Goal: Task Accomplishment & Management: Complete application form

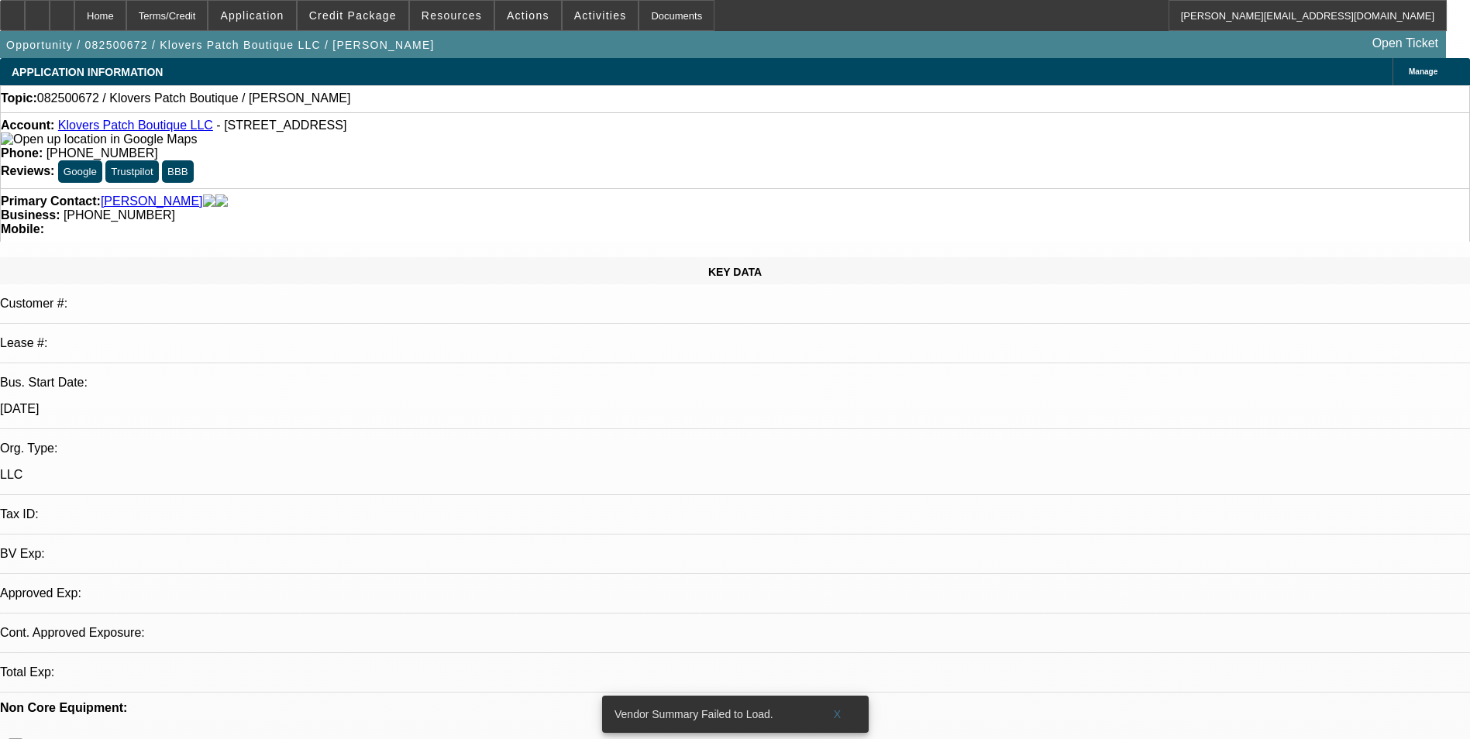
select select "0"
select select "2"
select select "0.1"
select select "1"
select select "2"
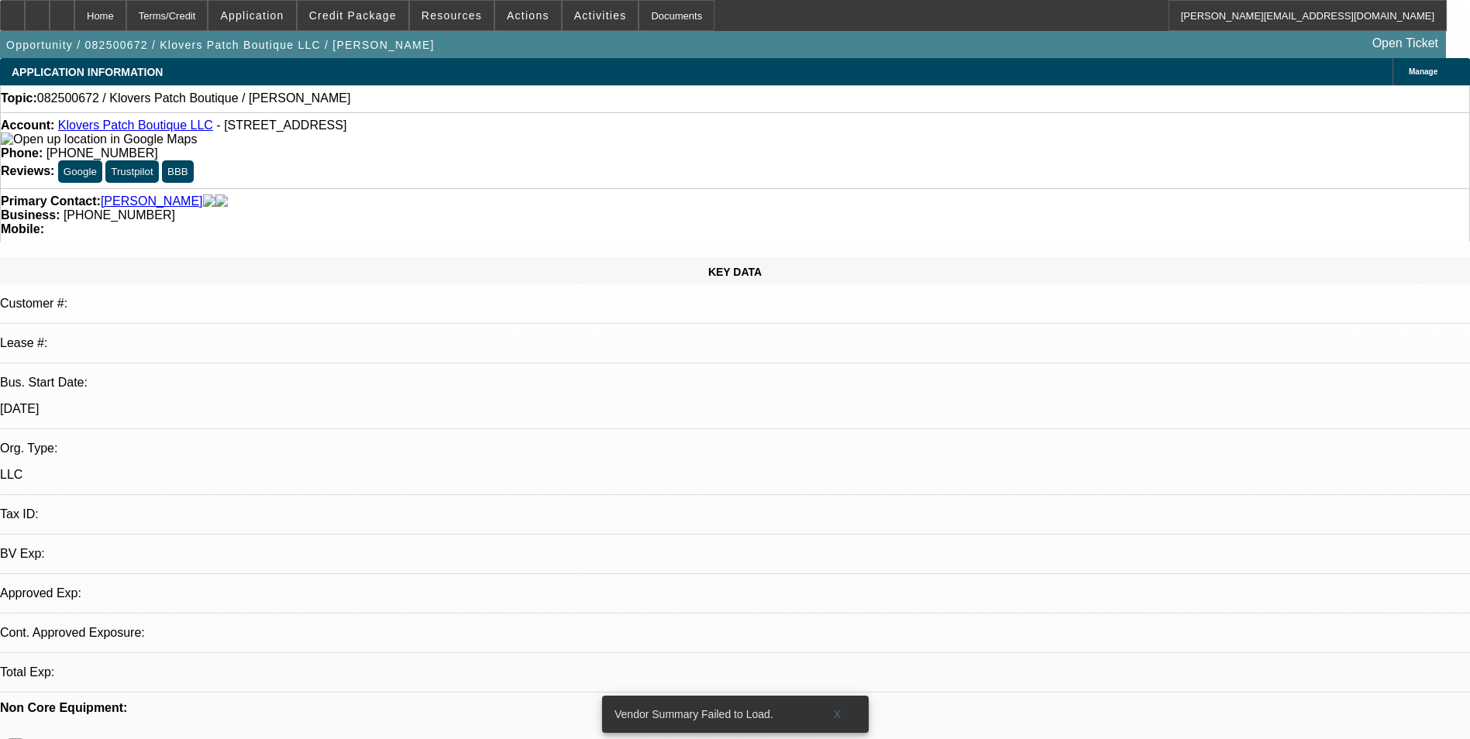
select select "4"
click at [510, 17] on span "Actions" at bounding box center [528, 15] width 43 height 12
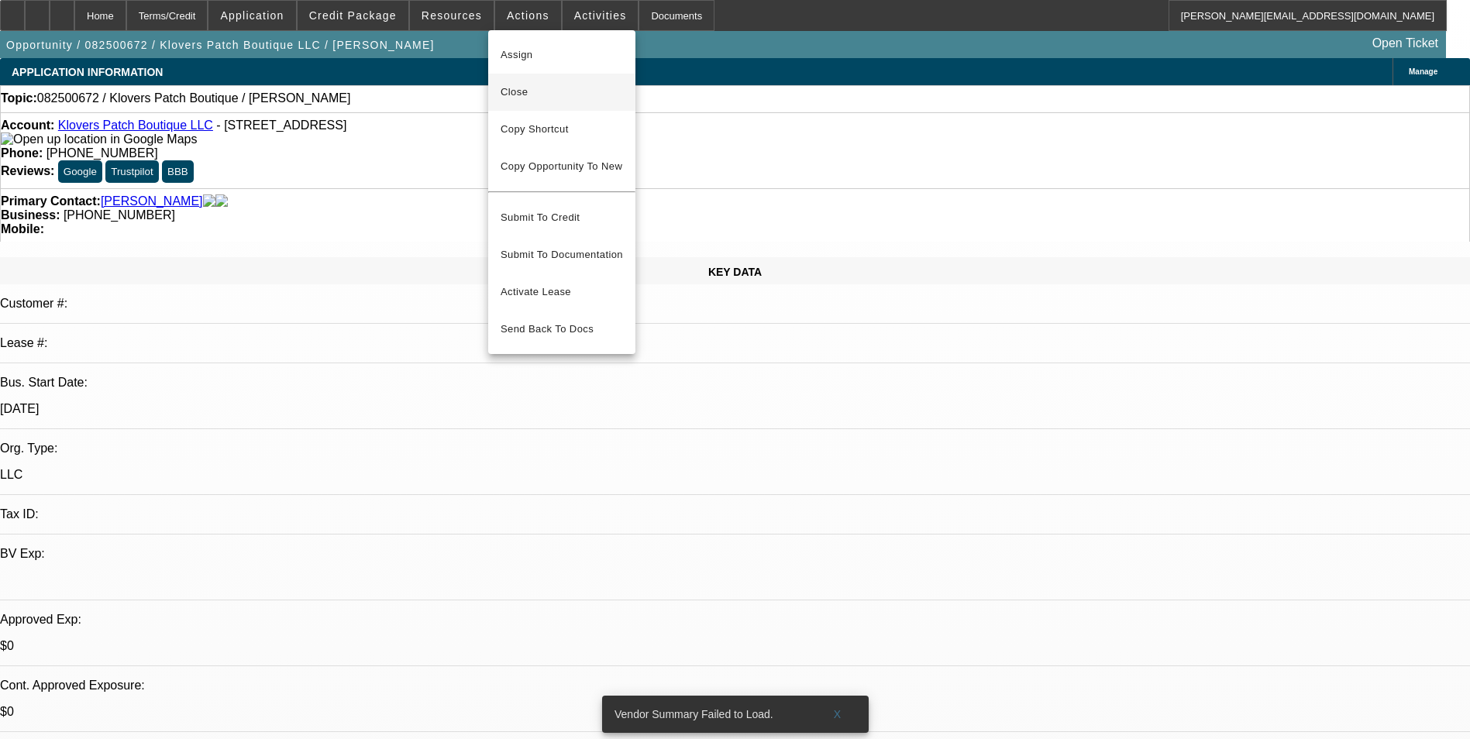
click at [541, 93] on span "Close" at bounding box center [562, 92] width 122 height 19
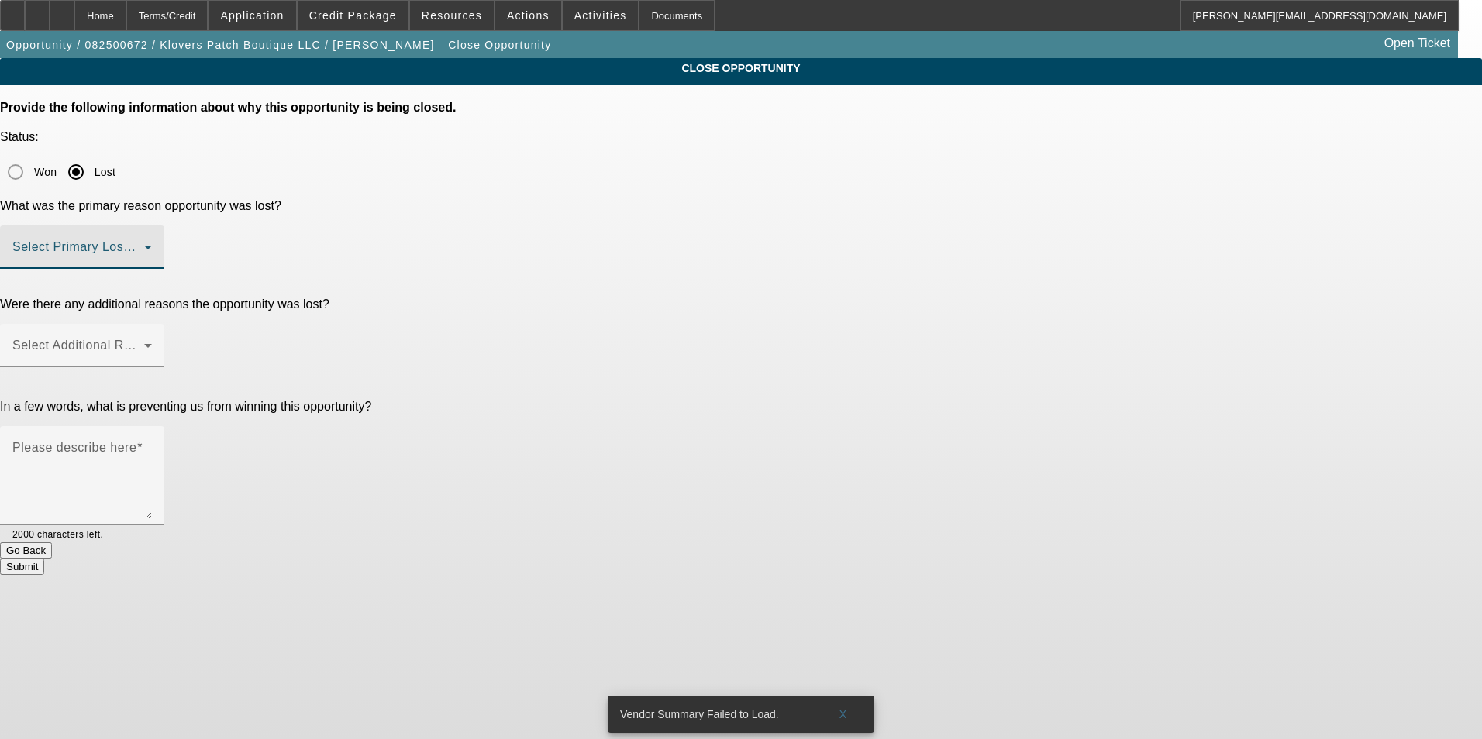
click at [144, 244] on span at bounding box center [78, 253] width 132 height 19
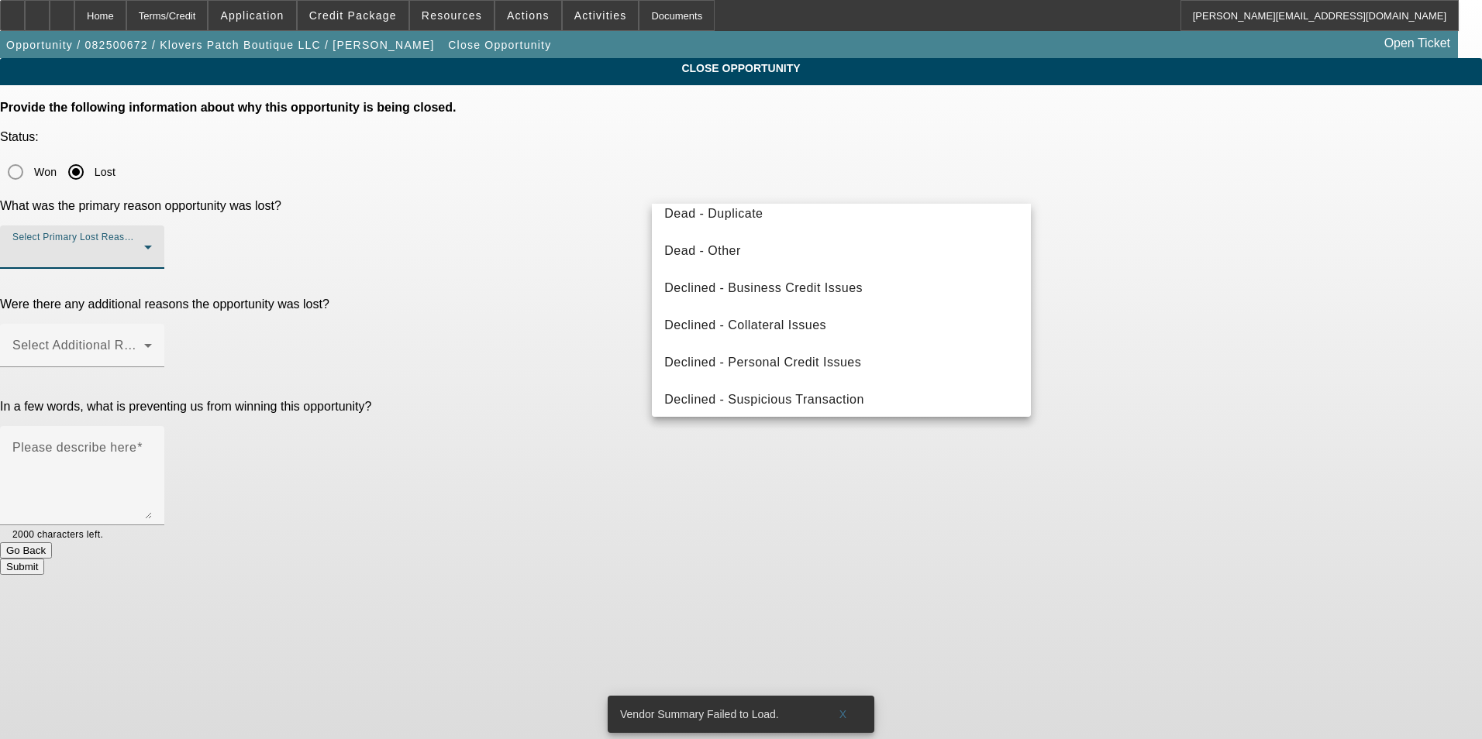
scroll to position [208, 0]
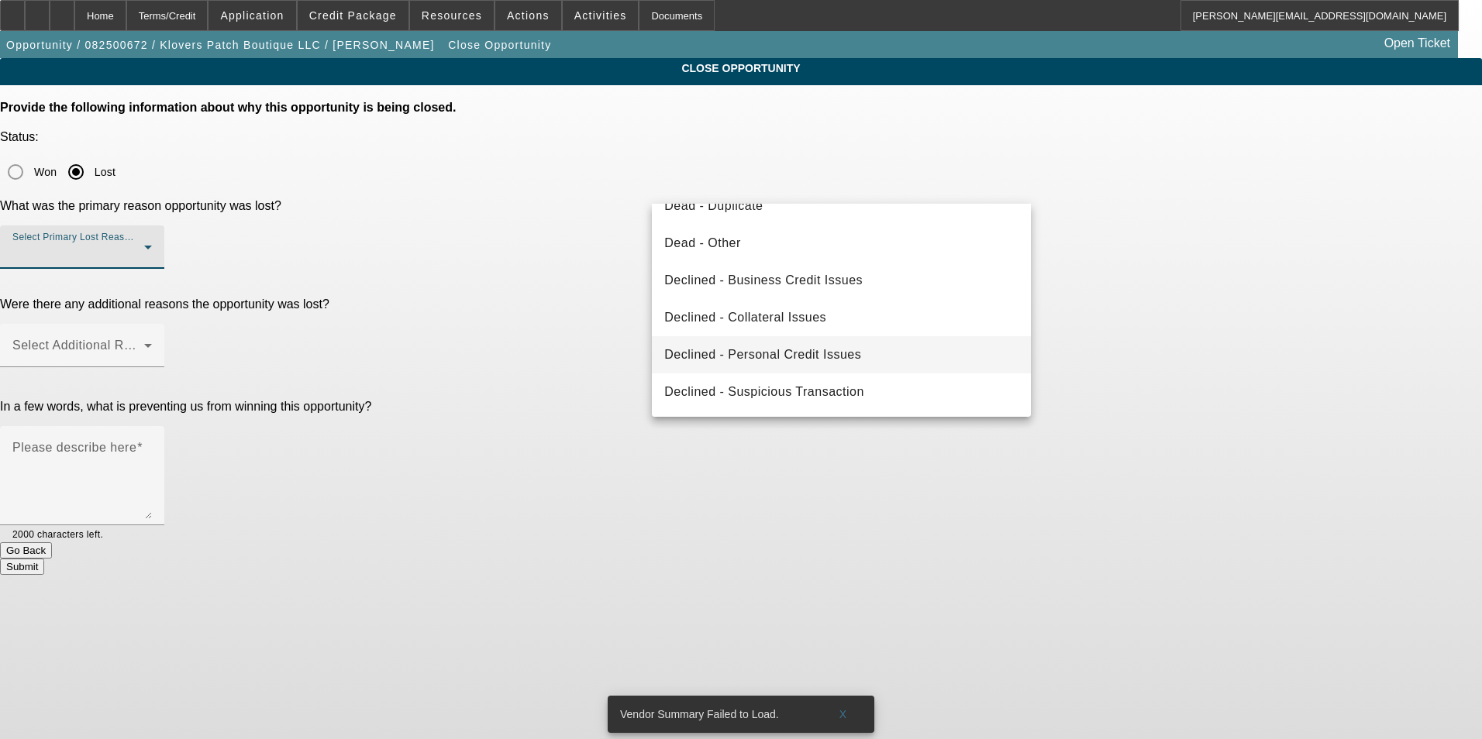
click at [860, 355] on mat-option "Declined - Personal Credit Issues" at bounding box center [841, 354] width 379 height 37
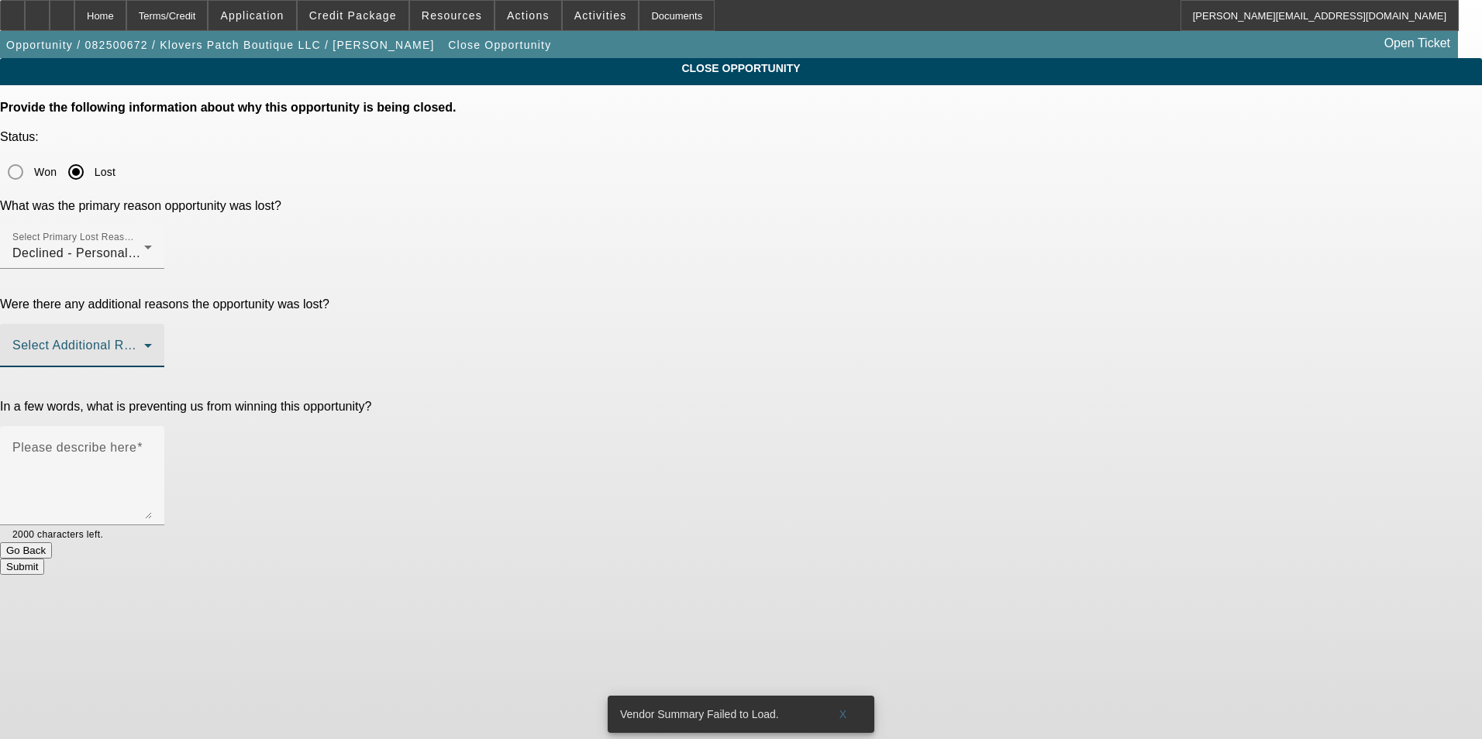
click at [144, 343] on span at bounding box center [78, 352] width 132 height 19
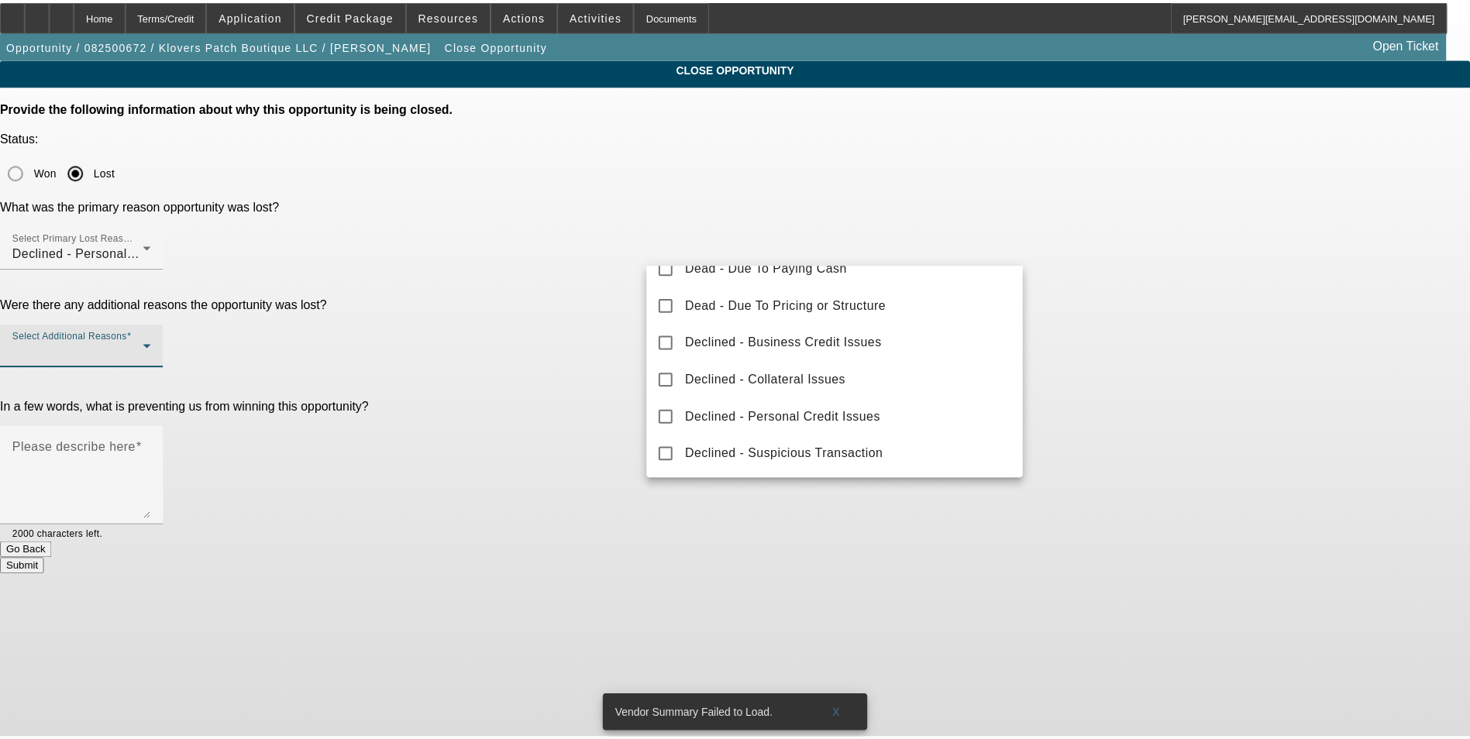
scroll to position [171, 0]
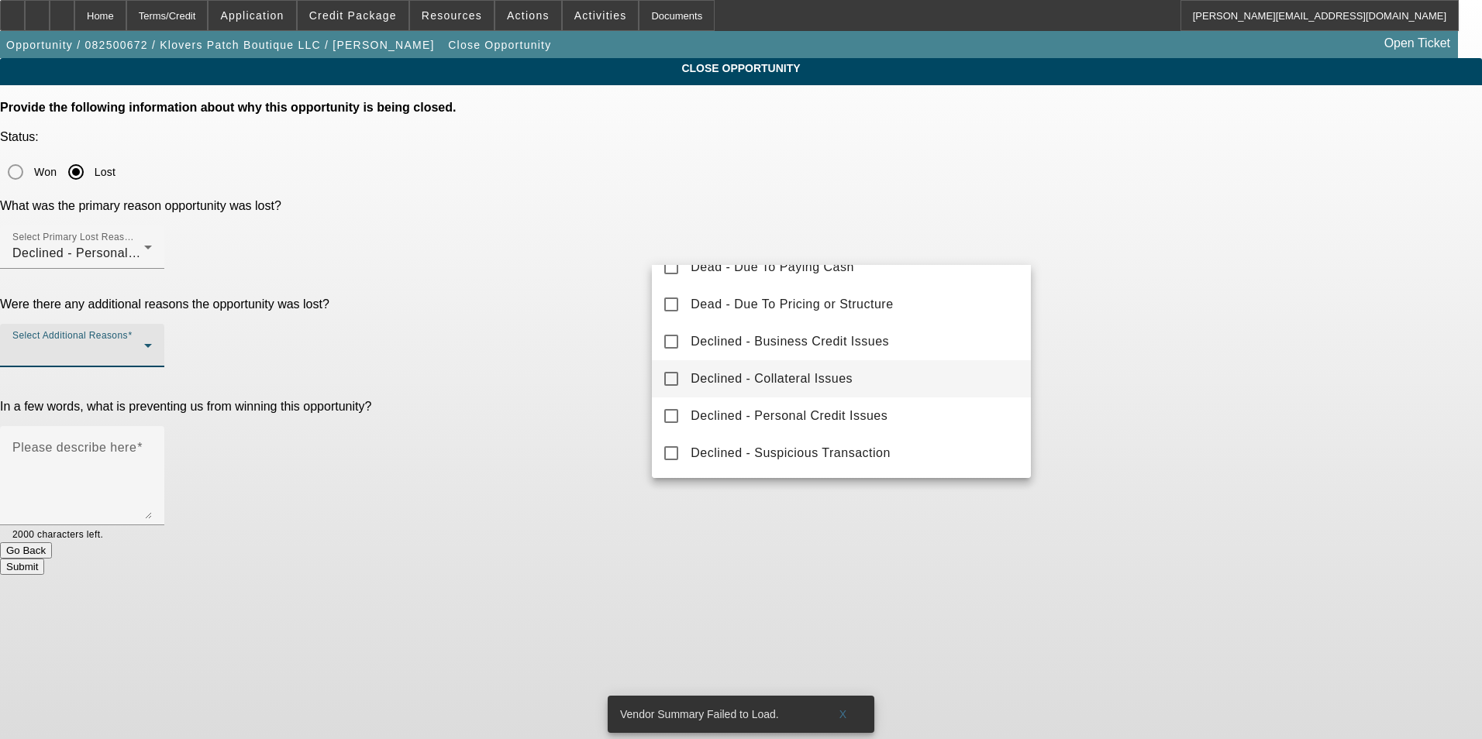
click at [889, 381] on mat-option "Declined - Collateral Issues" at bounding box center [841, 378] width 379 height 37
drag, startPoint x: 1213, startPoint y: 340, endPoint x: 1109, endPoint y: 331, distance: 104.3
click at [1213, 339] on div at bounding box center [741, 369] width 1482 height 739
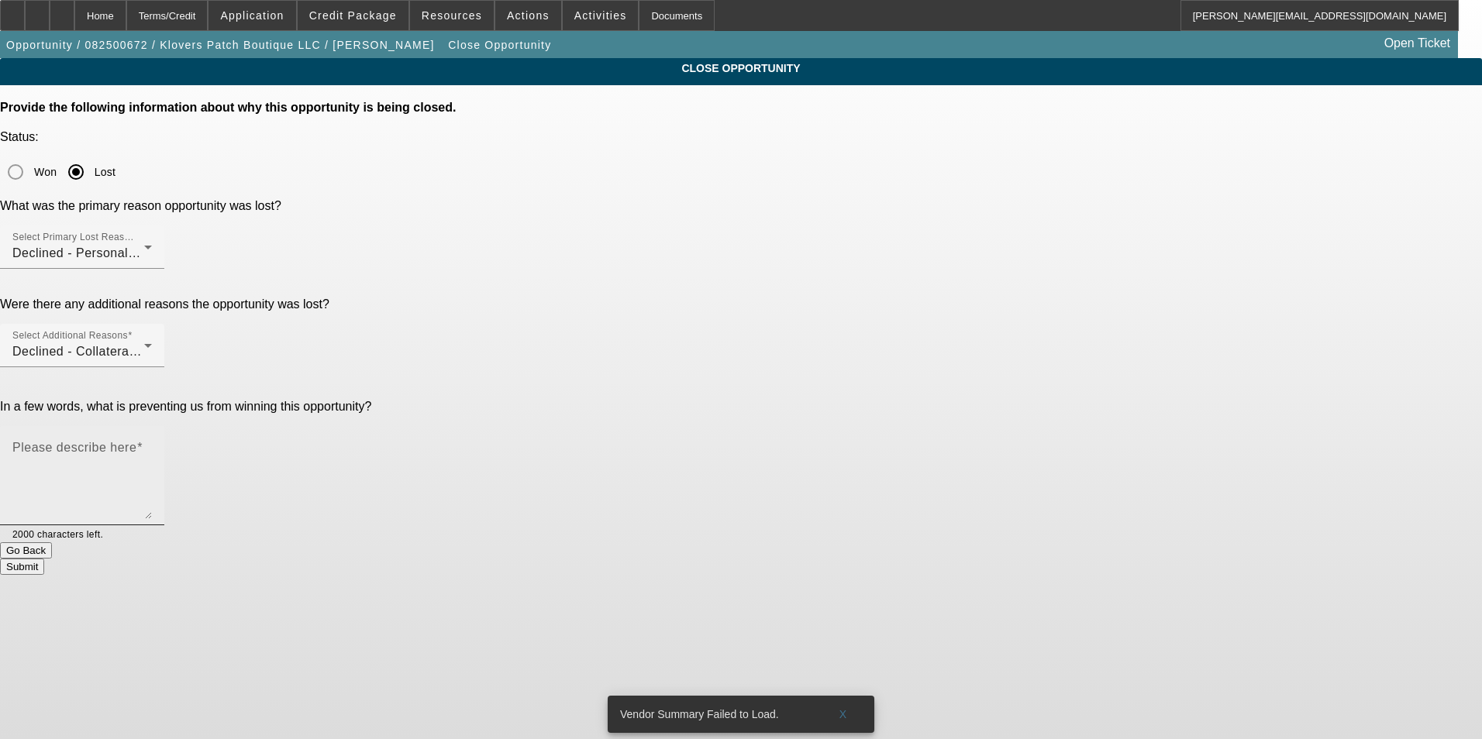
click at [152, 445] on textarea "Please describe here" at bounding box center [81, 482] width 139 height 74
type textarea "Terrible personal credit, startup biz, and DTF collateral. No positives here. C…"
click at [44, 559] on button "Submit" at bounding box center [22, 567] width 44 height 16
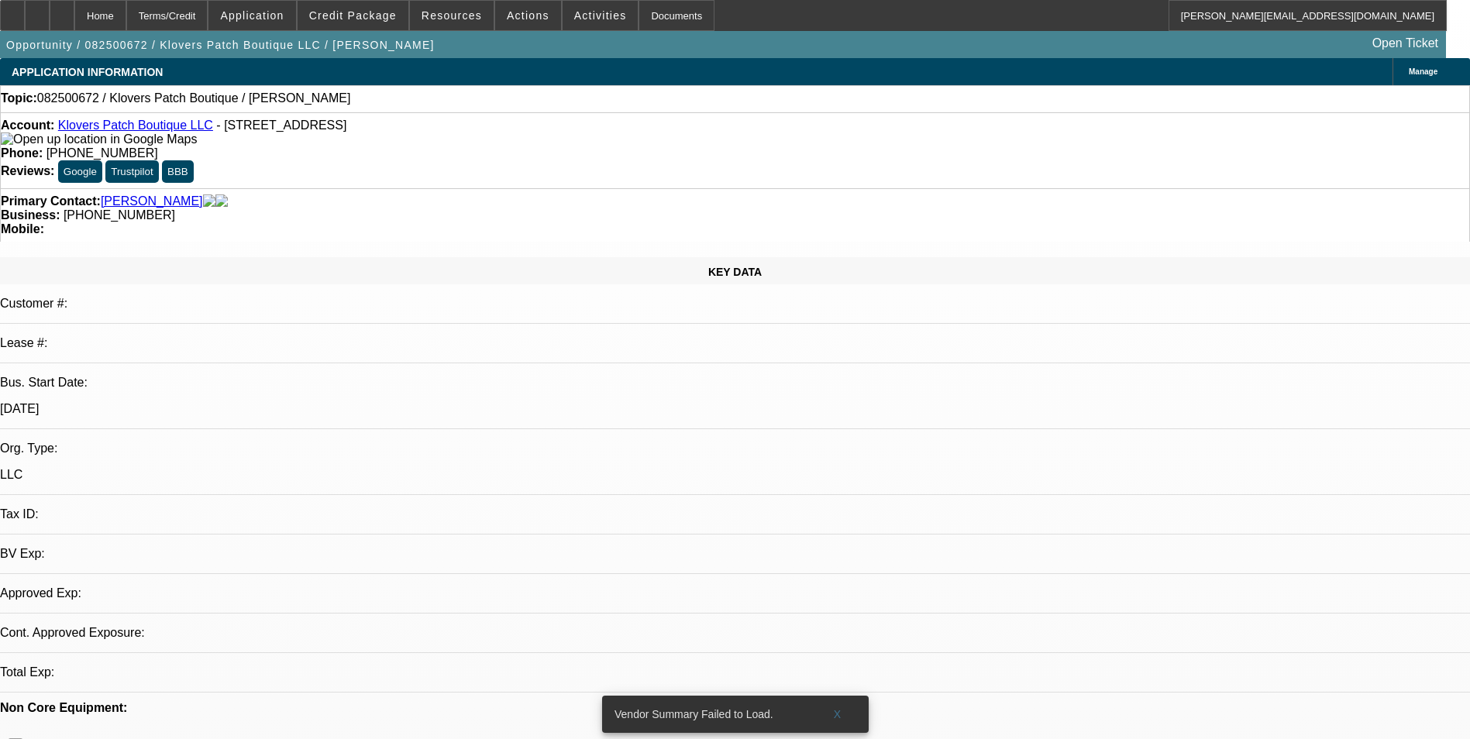
select select "0"
select select "2"
select select "0.1"
select select "1"
select select "2"
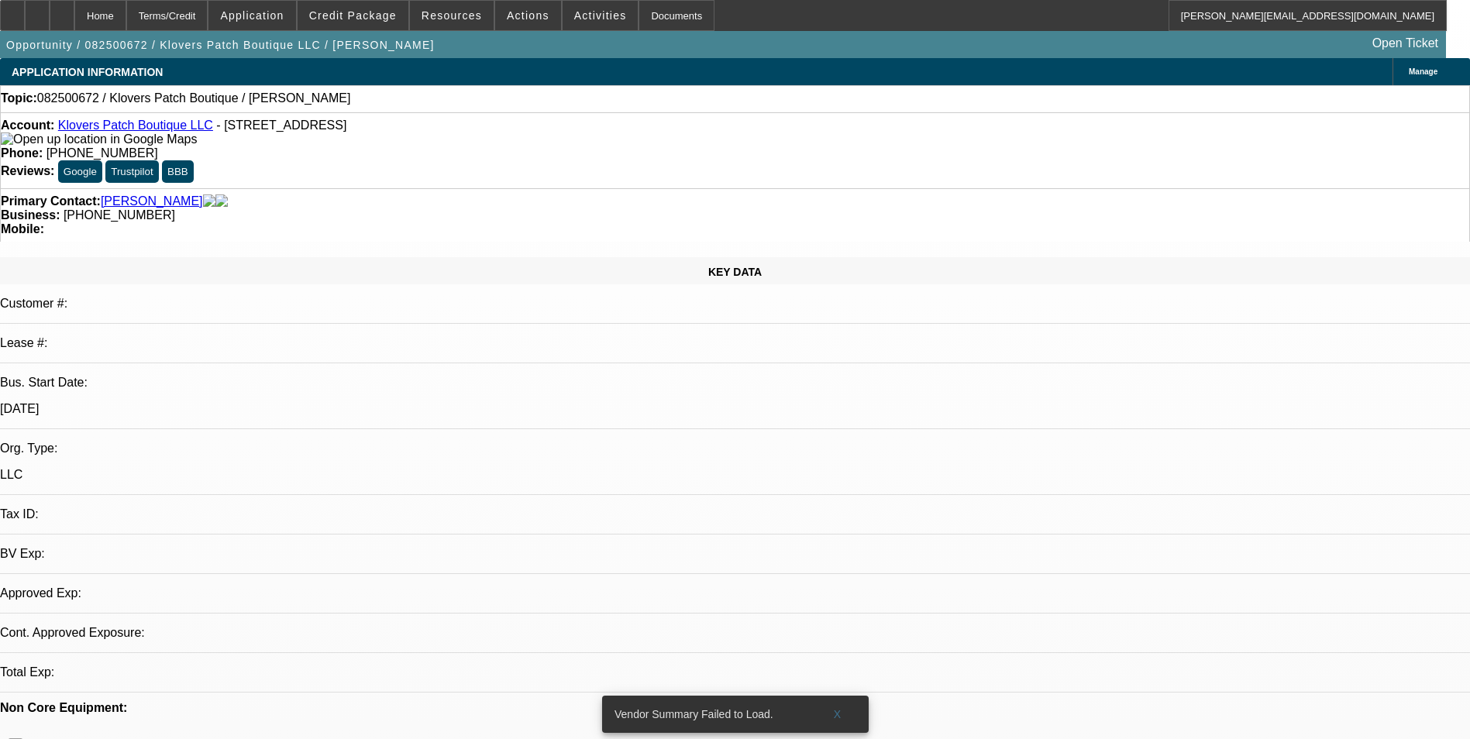
select select "4"
click at [126, 128] on link "Klovers Patch Boutique LLC" at bounding box center [135, 125] width 155 height 13
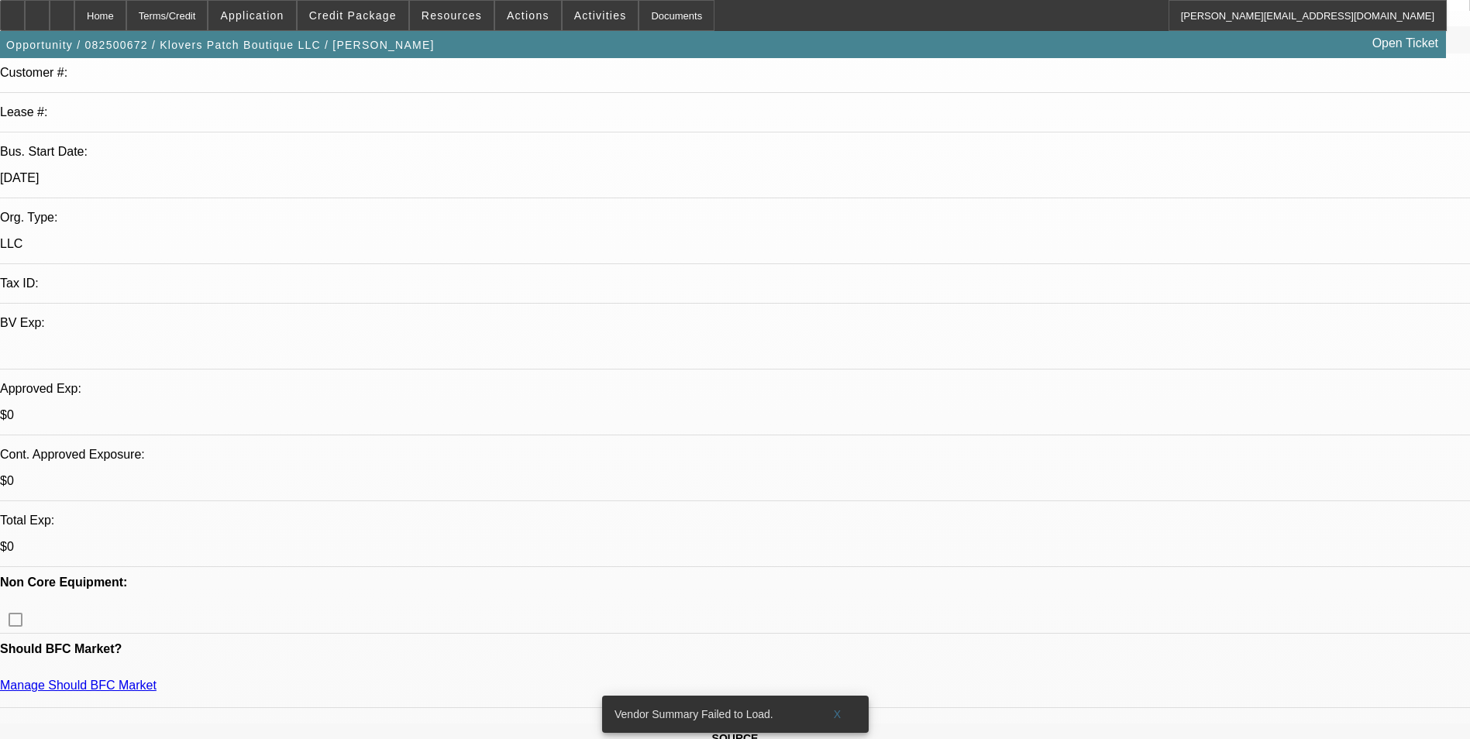
scroll to position [232, 0]
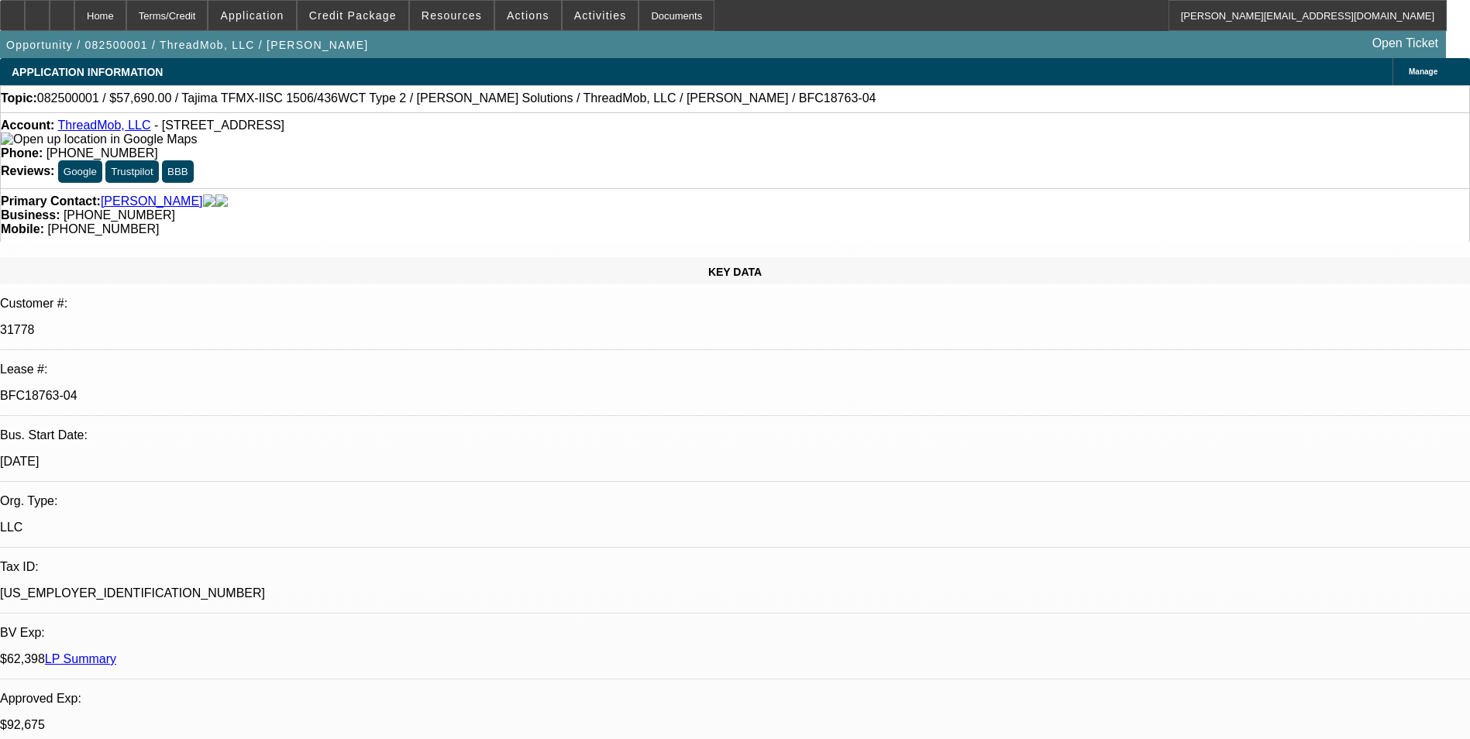
select select "0"
select select "2"
select select "0"
select select "2"
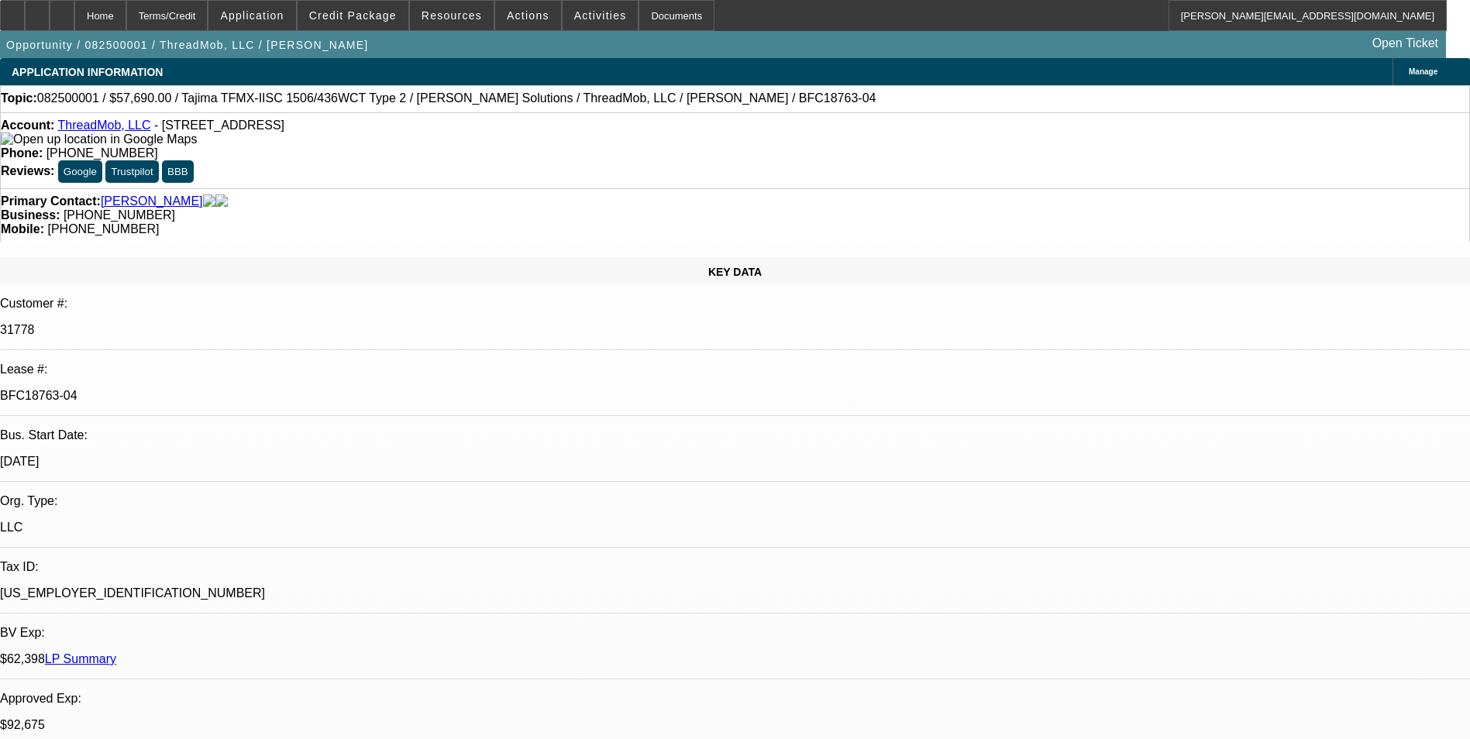
select select "0"
select select "2"
select select "0"
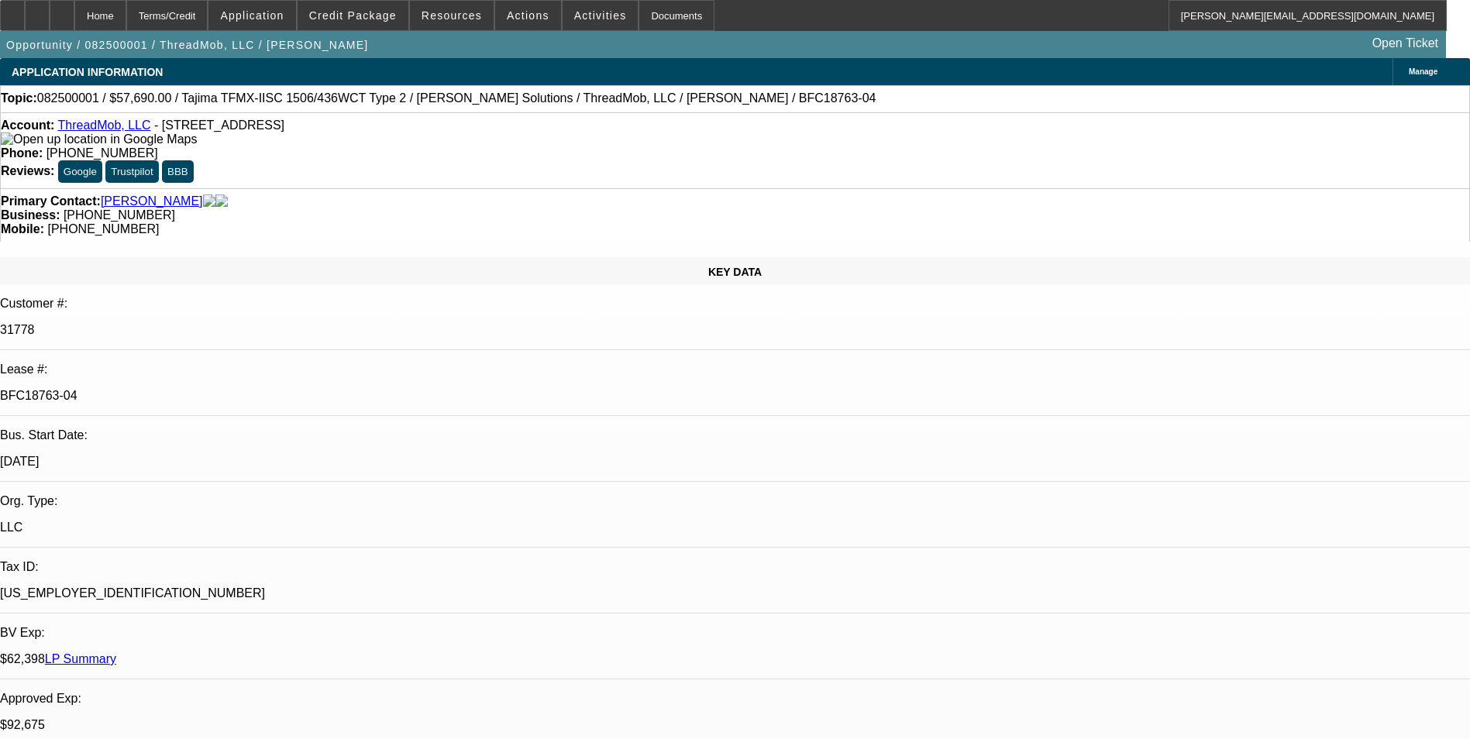
select select "2"
select select "0"
select select "1"
select select "2"
select select "6"
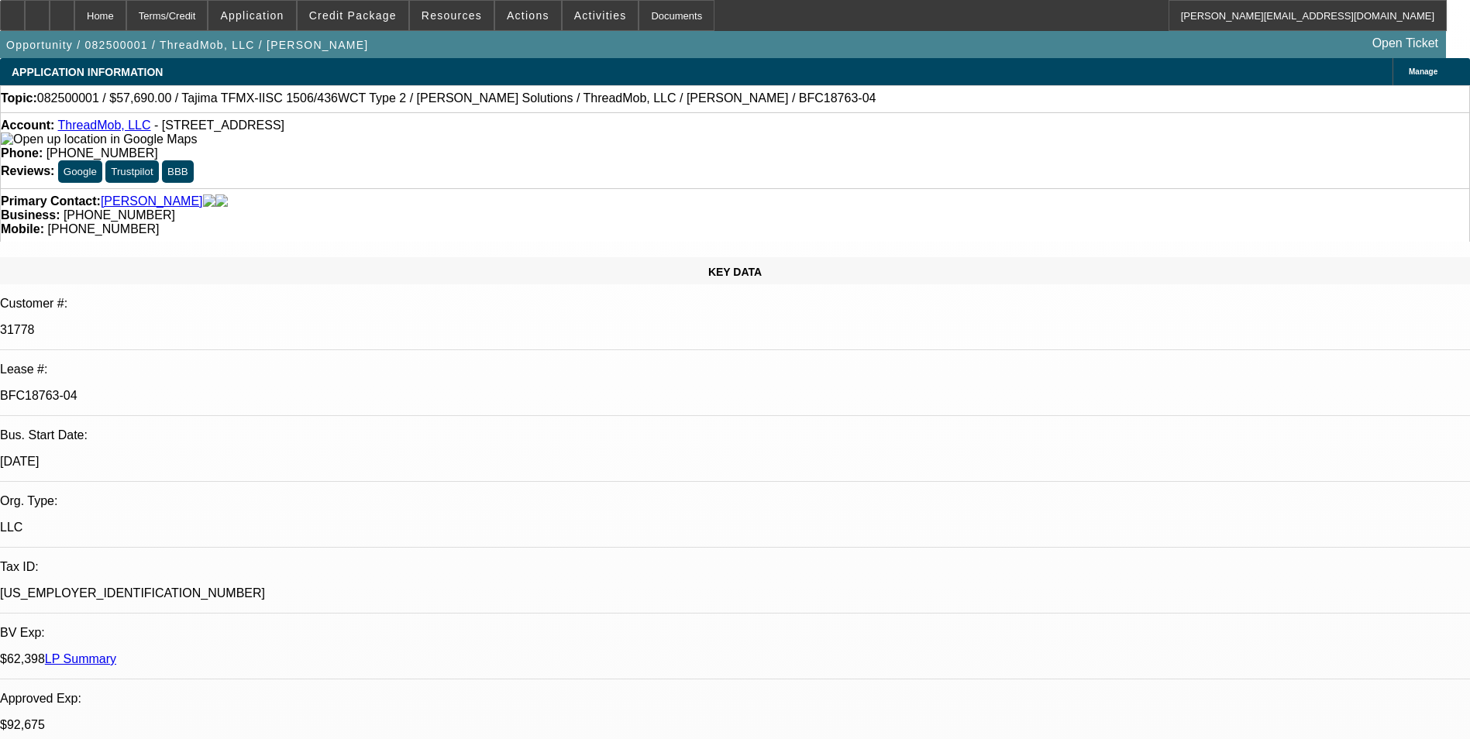
select select "1"
select select "2"
select select "6"
select select "1"
select select "2"
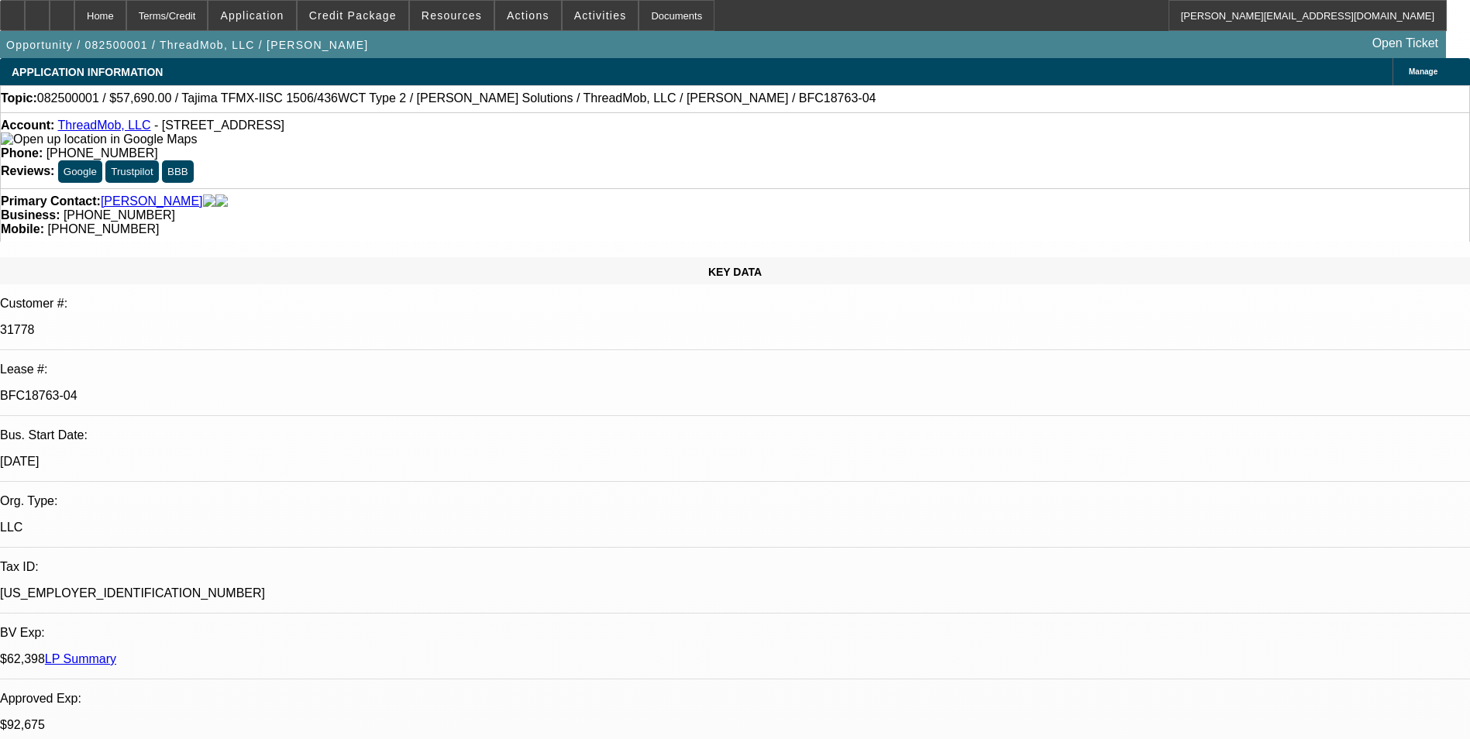
select select "6"
select select "1"
select select "2"
select select "6"
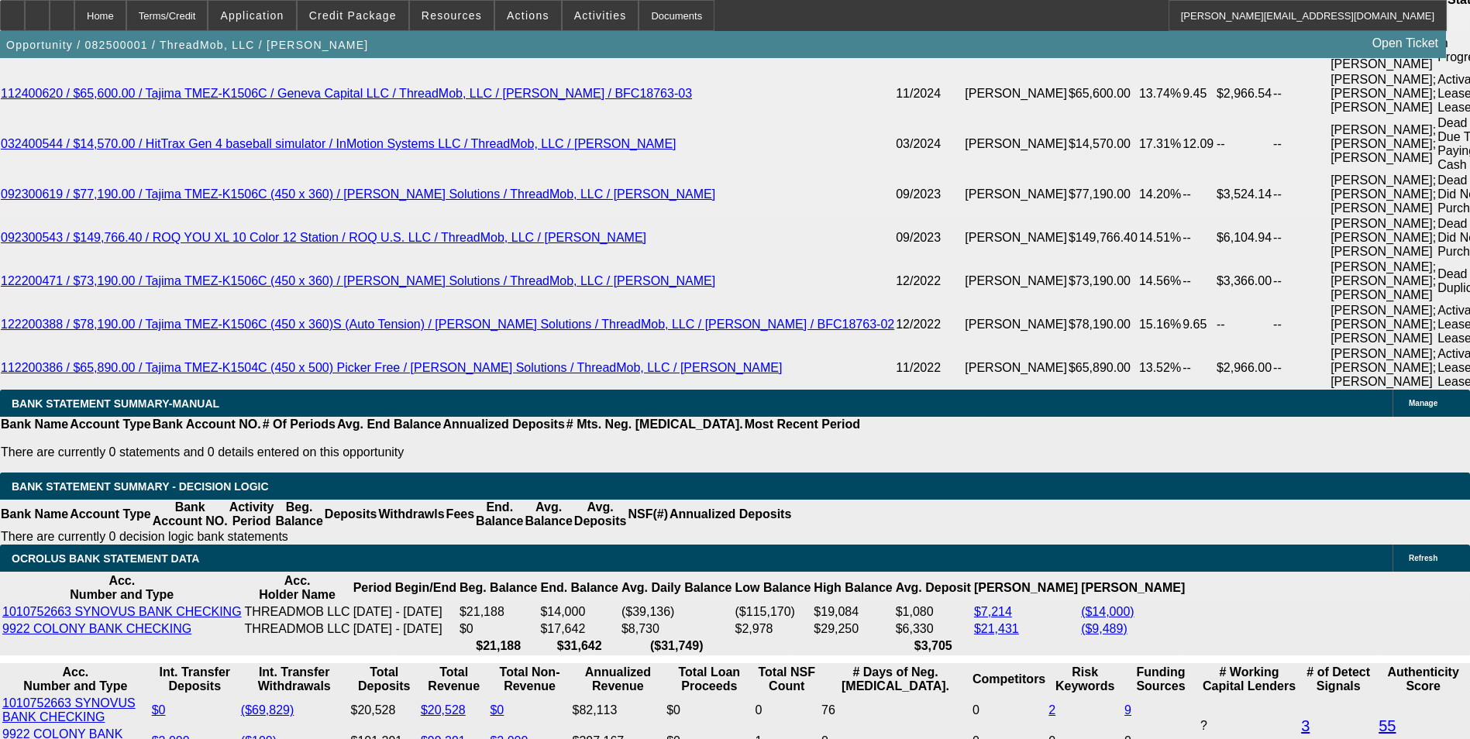
scroll to position [3022, 0]
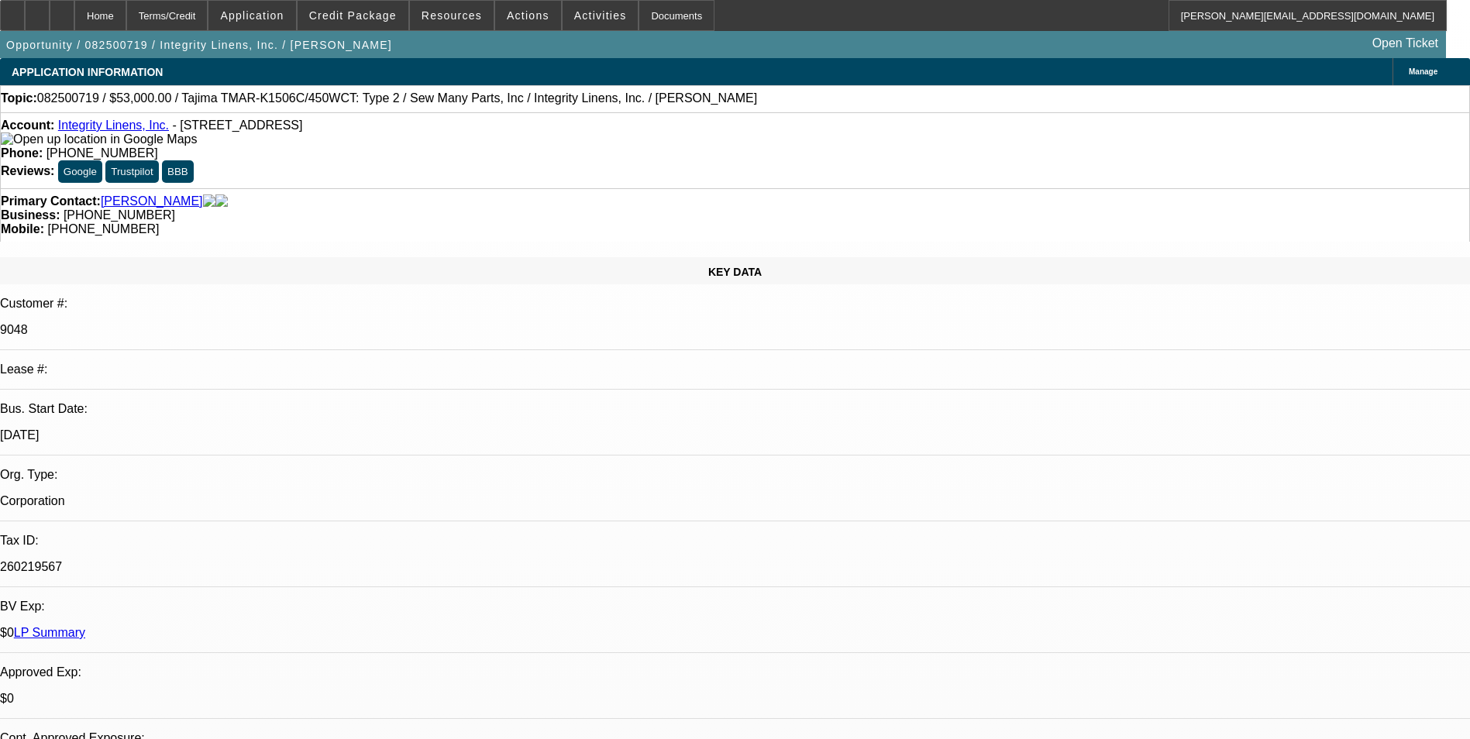
select select "0"
select select "2"
select select "0"
select select "2"
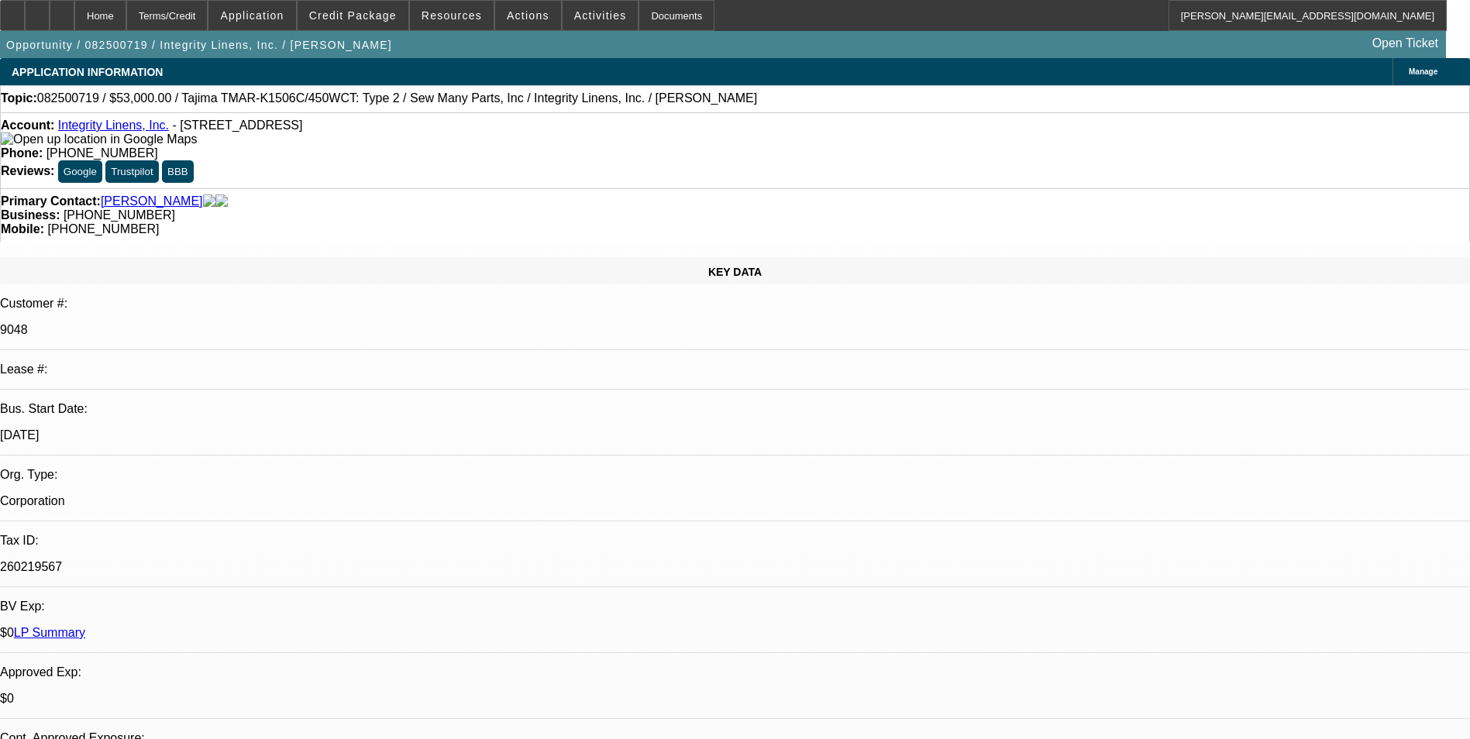
select select "0"
select select "2"
select select "0"
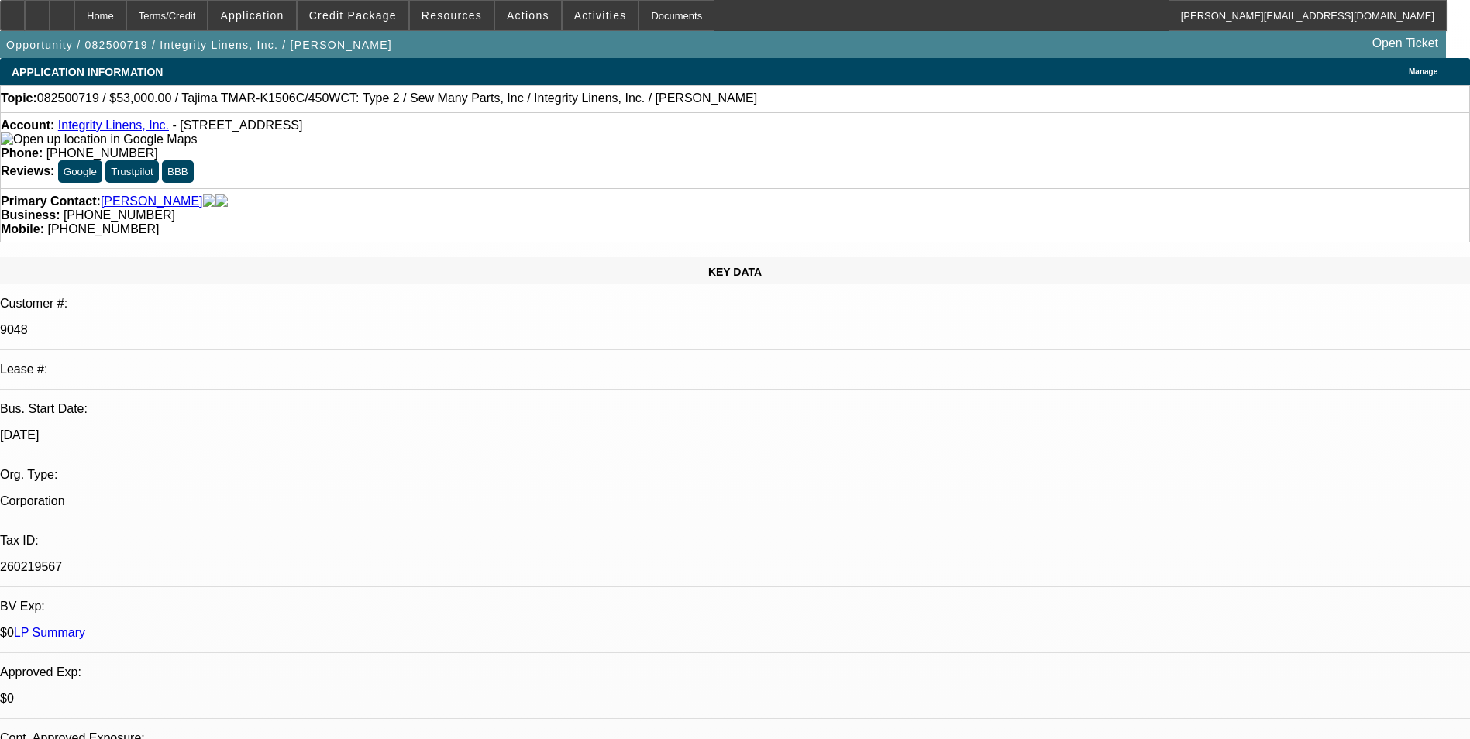
select select "2"
select select "0"
select select "1"
select select "2"
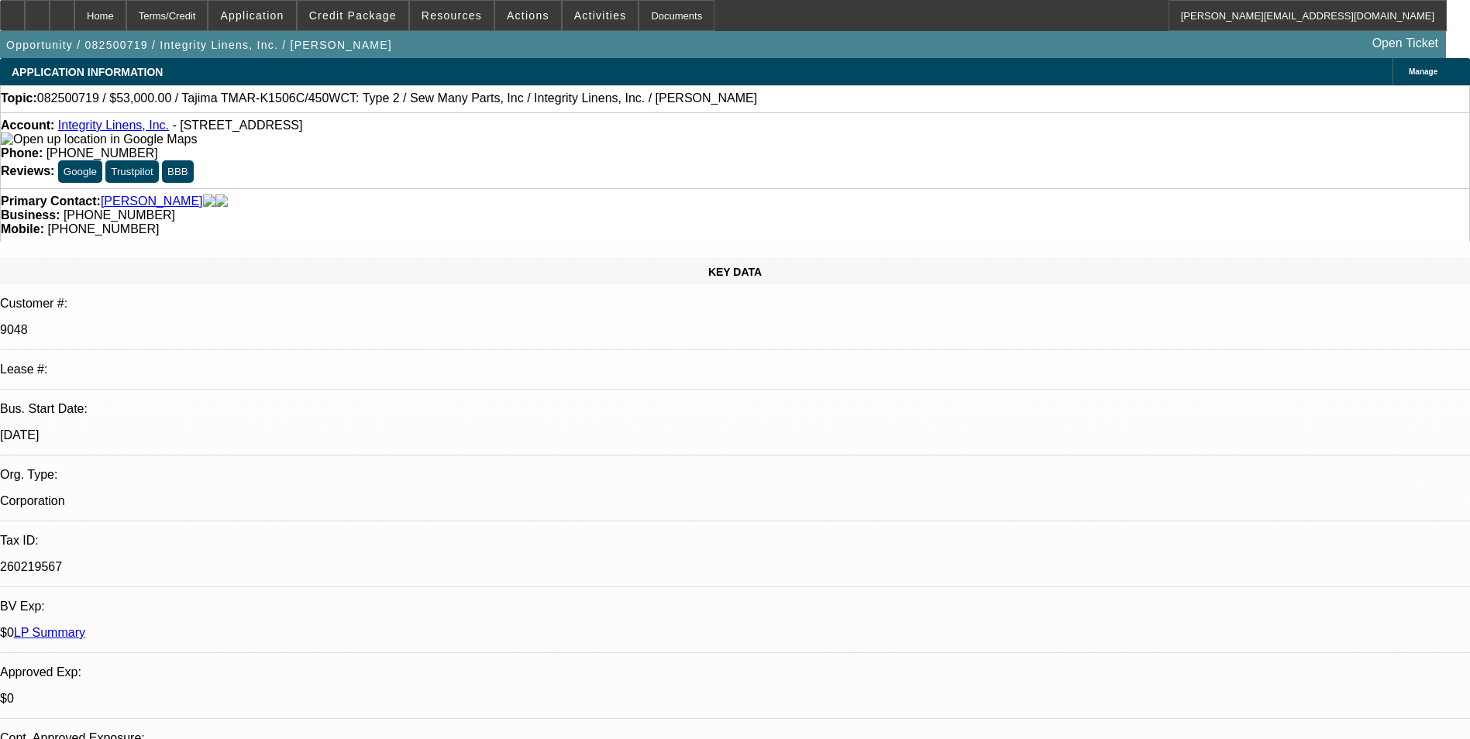
select select "1"
select select "2"
select select "1"
select select "2"
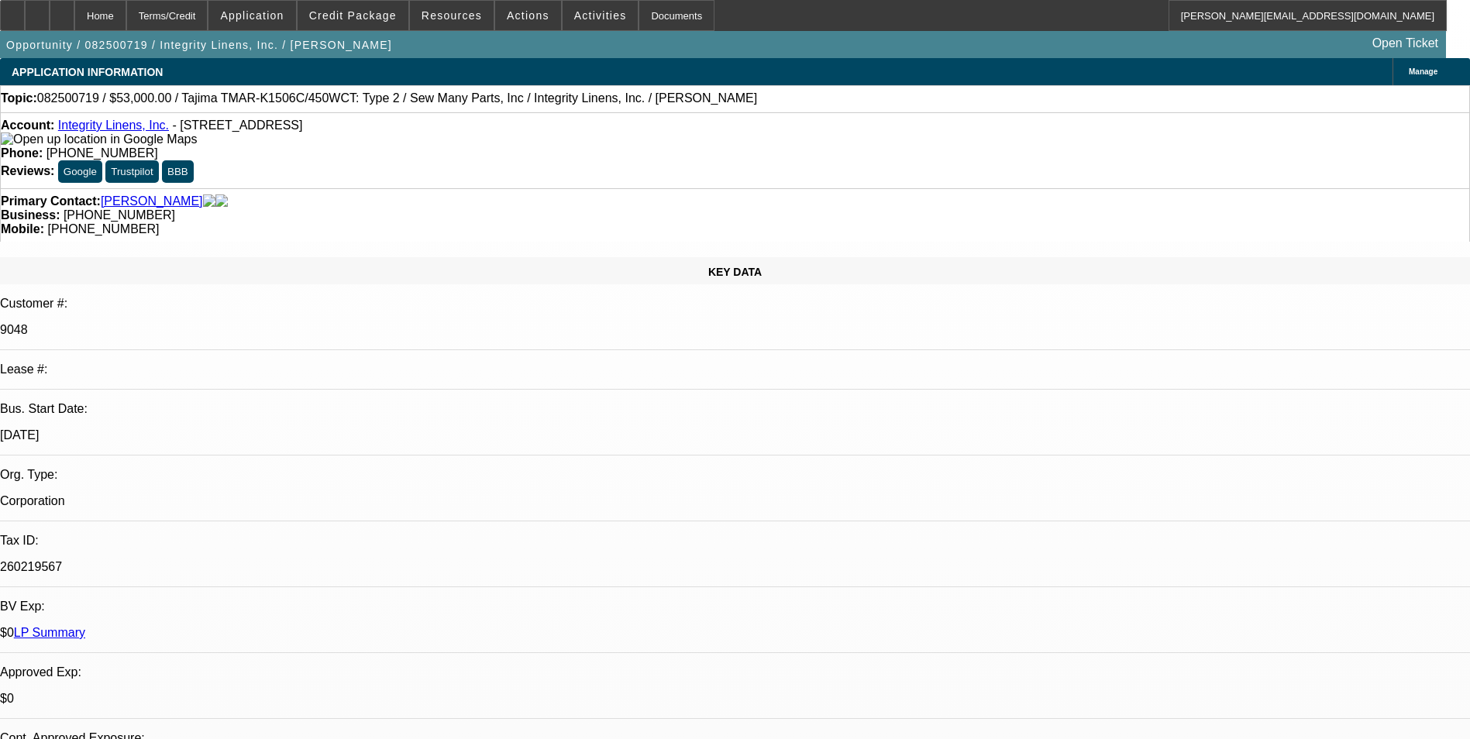
select select "2"
select select "1"
select select "2"
click at [405, 19] on span at bounding box center [353, 15] width 111 height 37
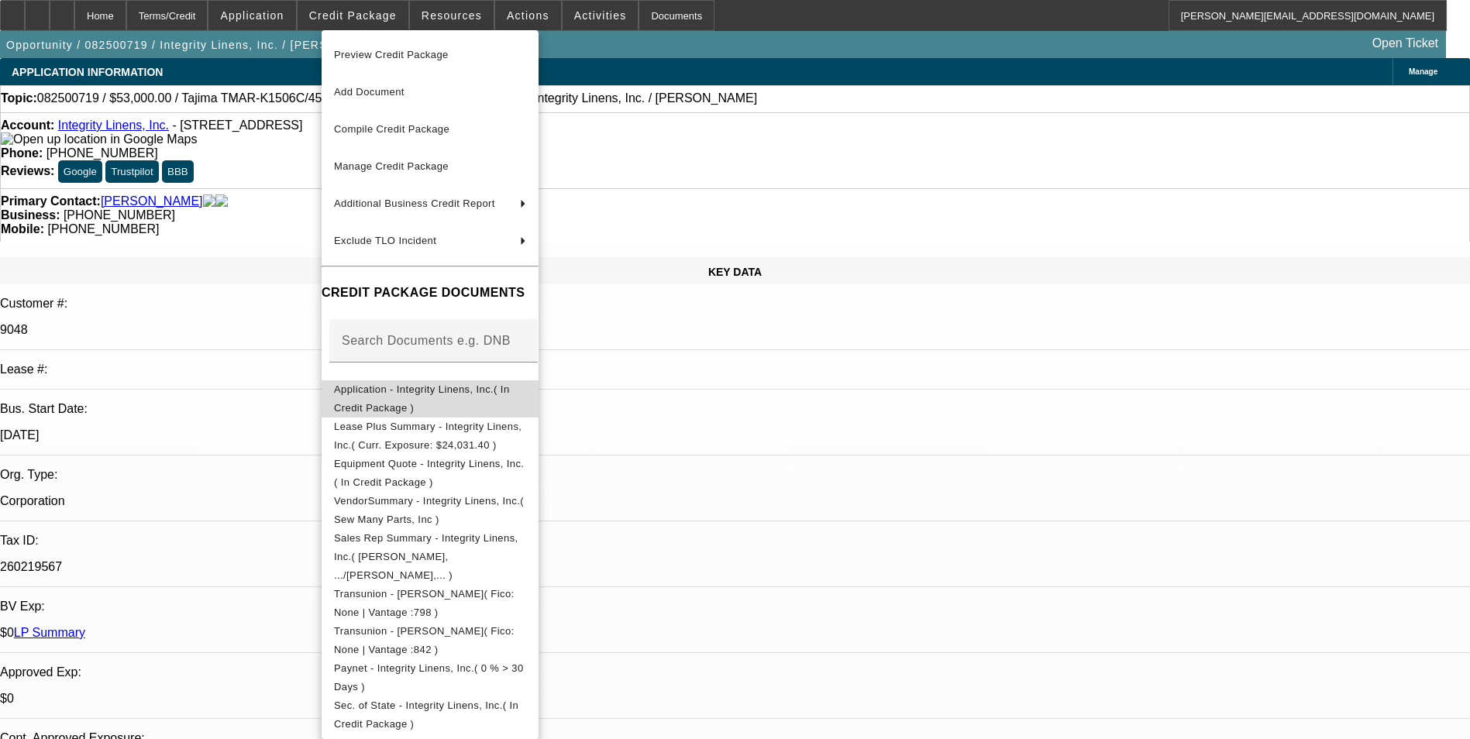
click at [452, 394] on span "Application - Integrity Linens, Inc.( In Credit Package )" at bounding box center [422, 399] width 176 height 30
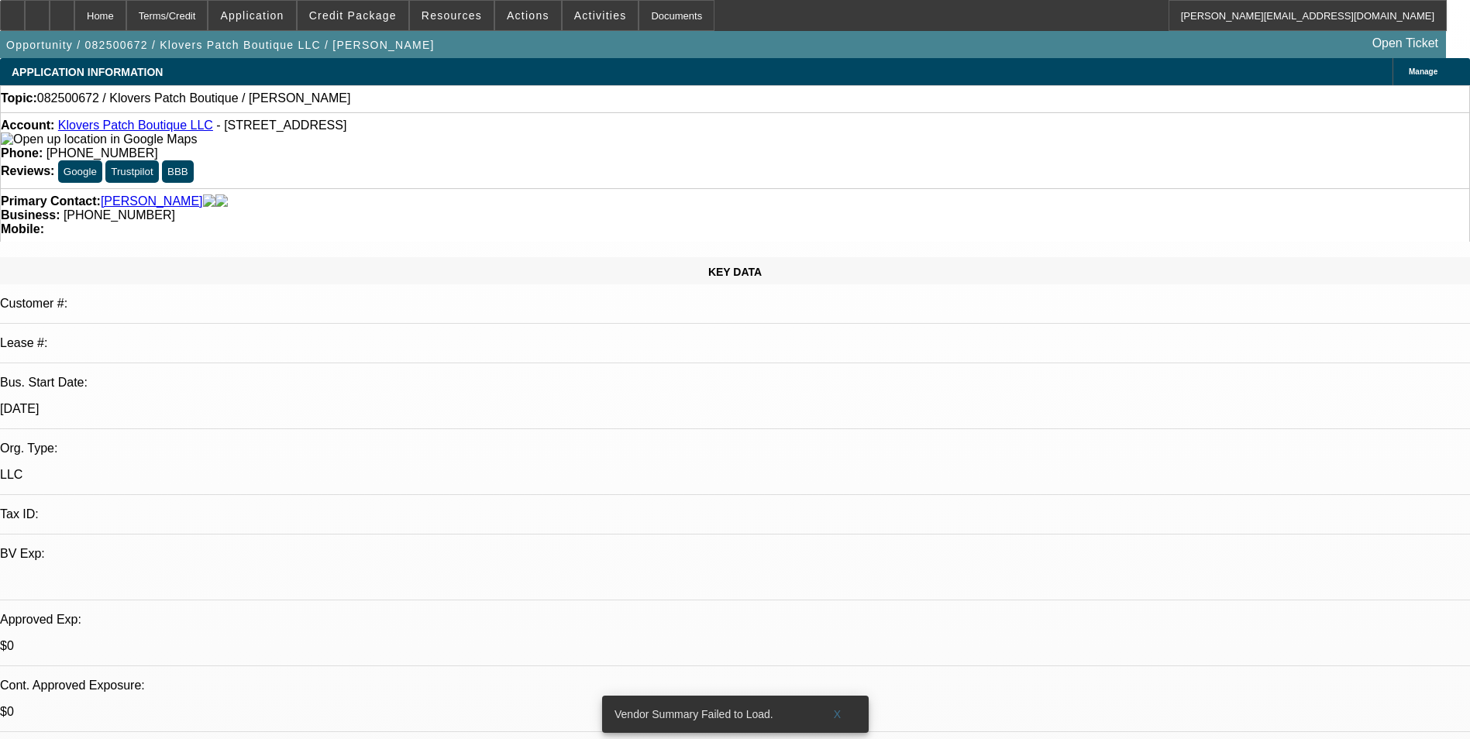
select select "0"
select select "2"
select select "0.1"
select select "4"
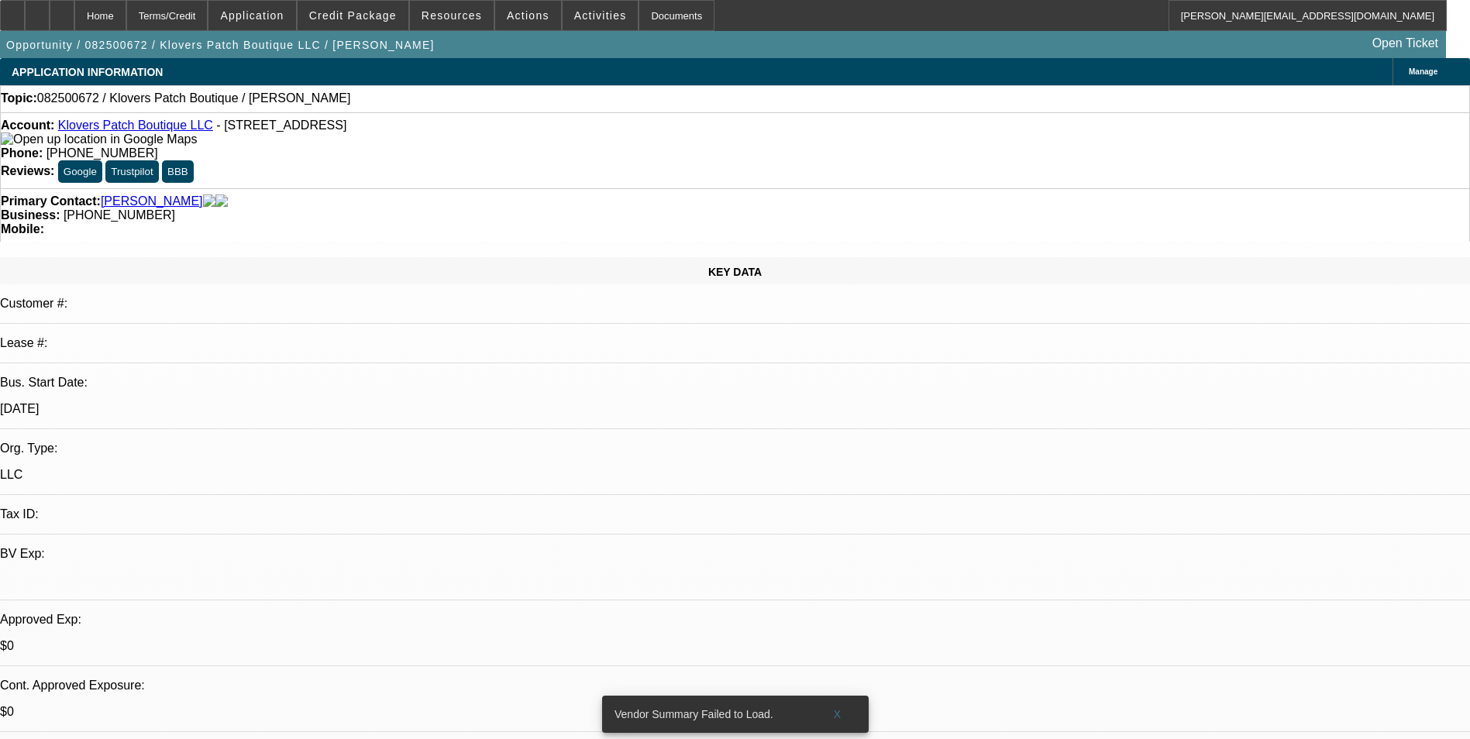
scroll to position [232, 0]
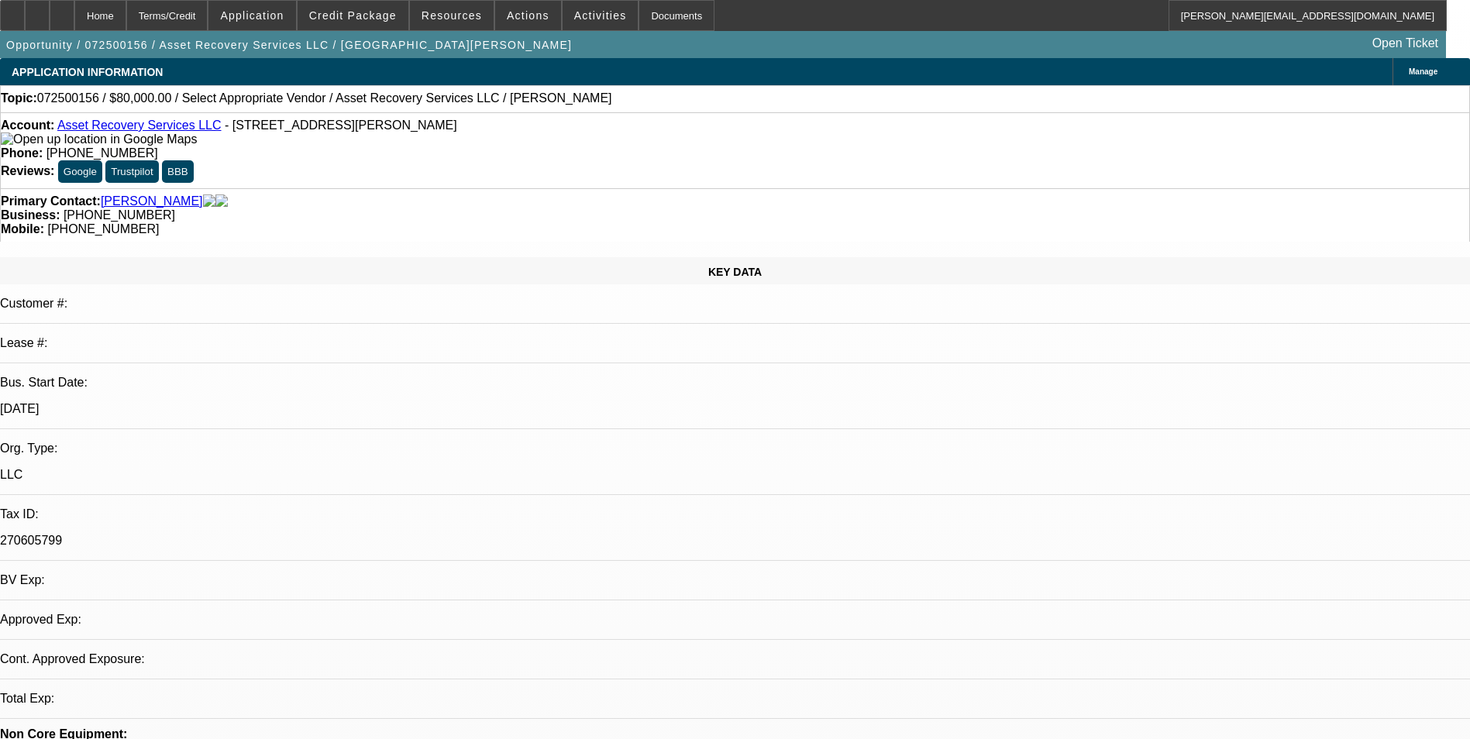
select select "0"
select select "2"
select select "0.1"
select select "1"
select select "2"
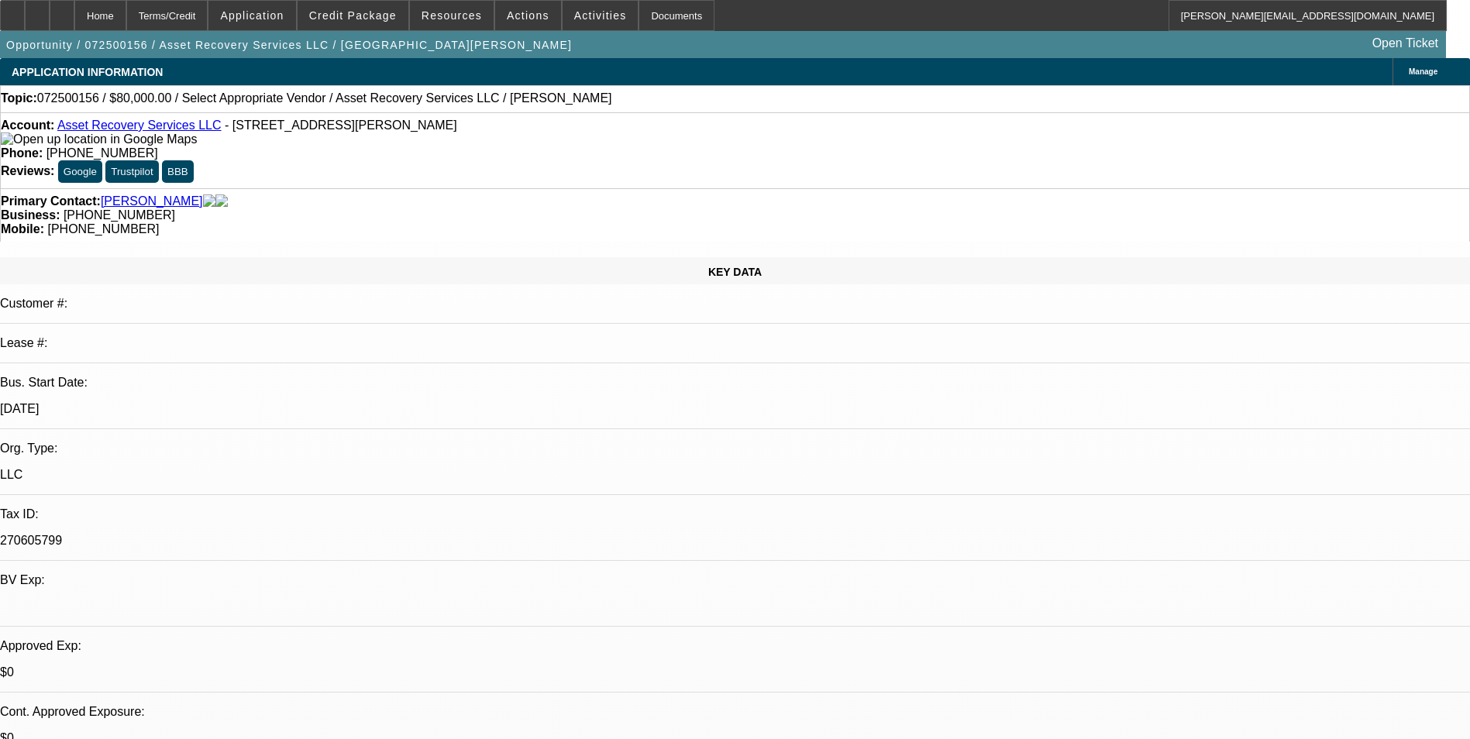
select select "4"
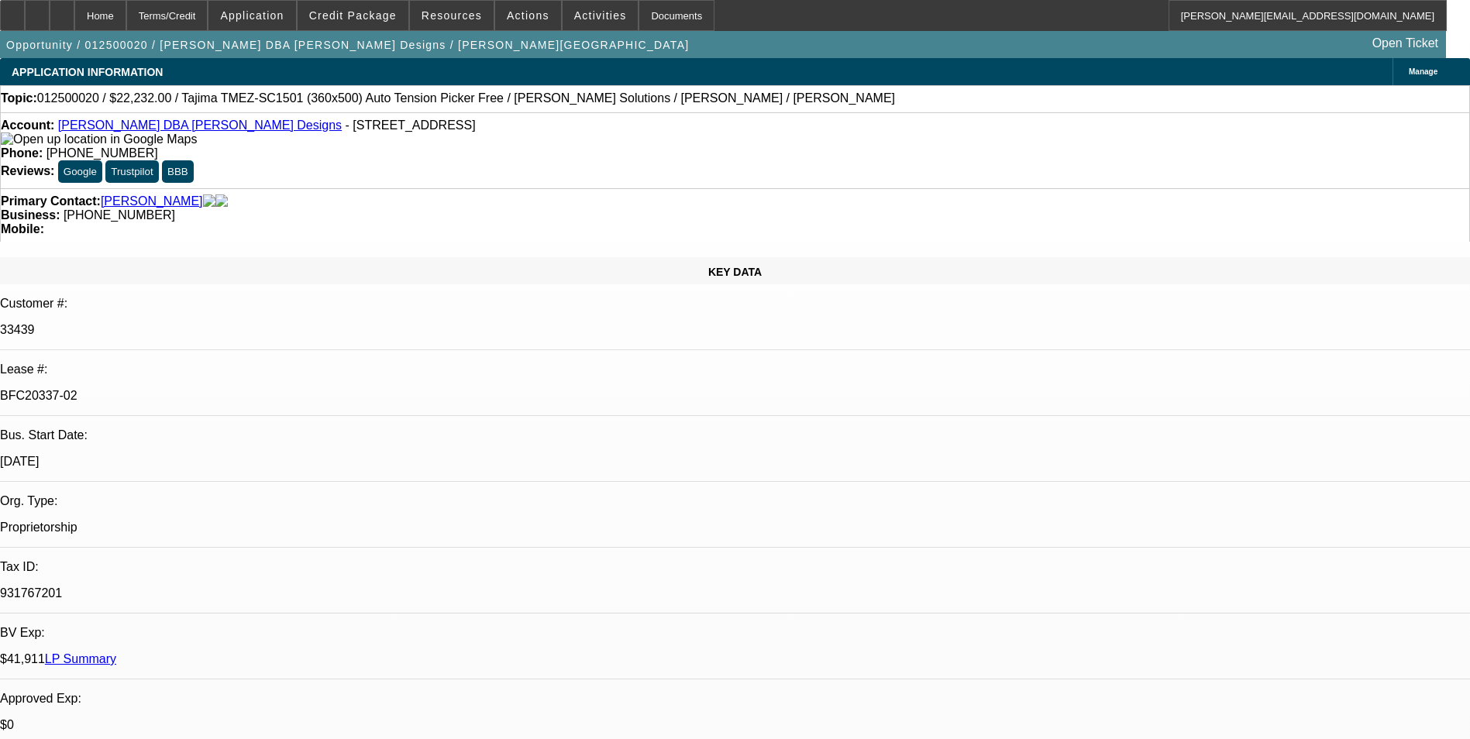
select select "0.2"
select select "2"
select select "0.1"
select select "0.2"
select select "2"
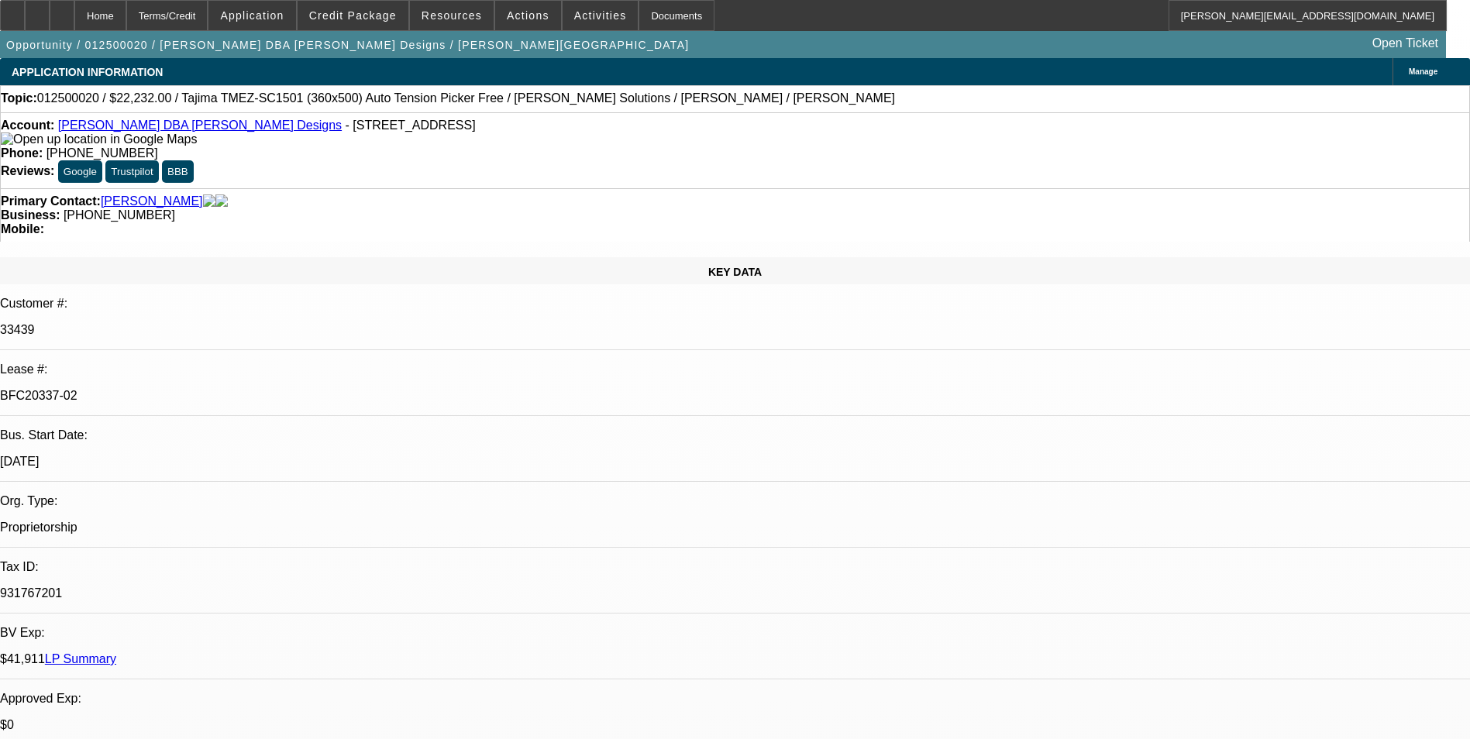
select select "0.1"
select select "0.2"
select select "2"
select select "0.1"
select select "1"
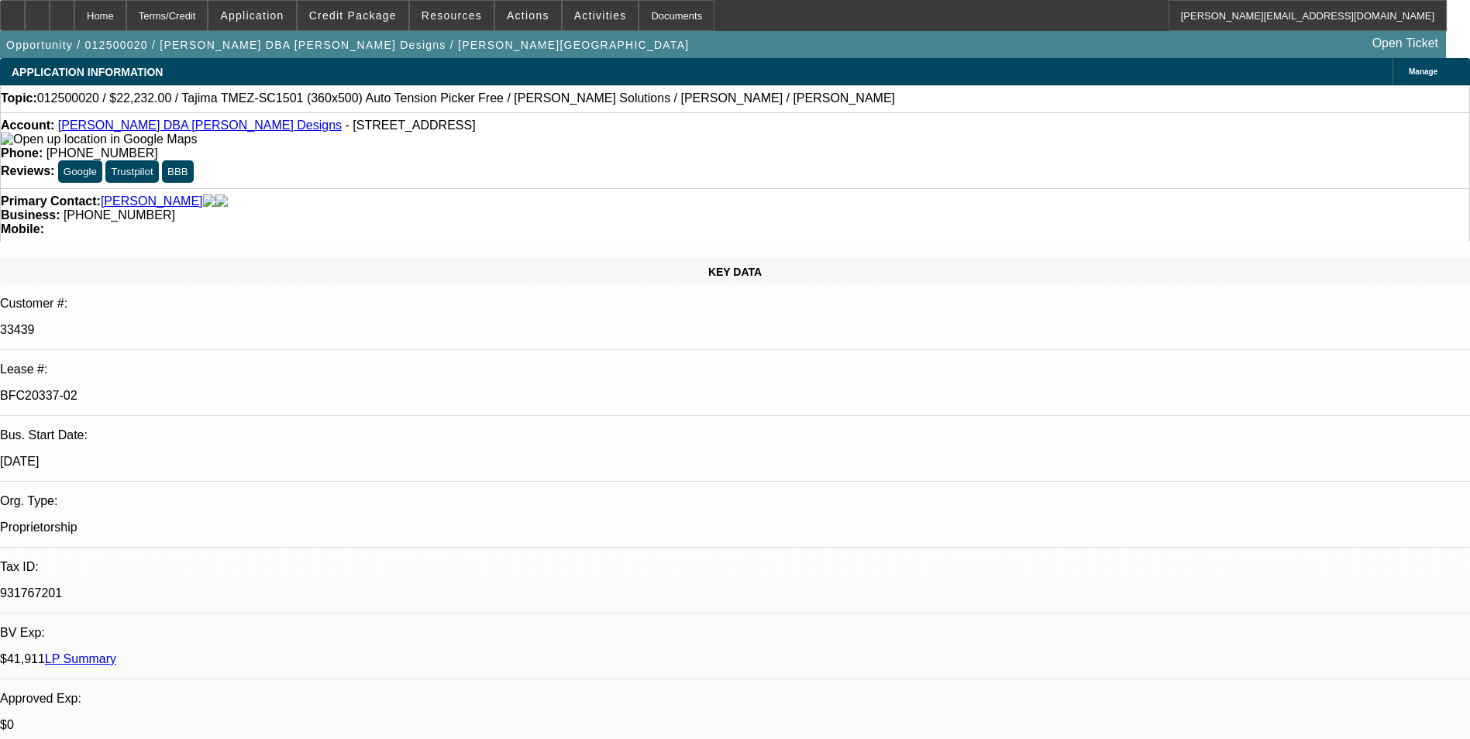
select select "2"
select select "4"
select select "1"
select select "2"
select select "4"
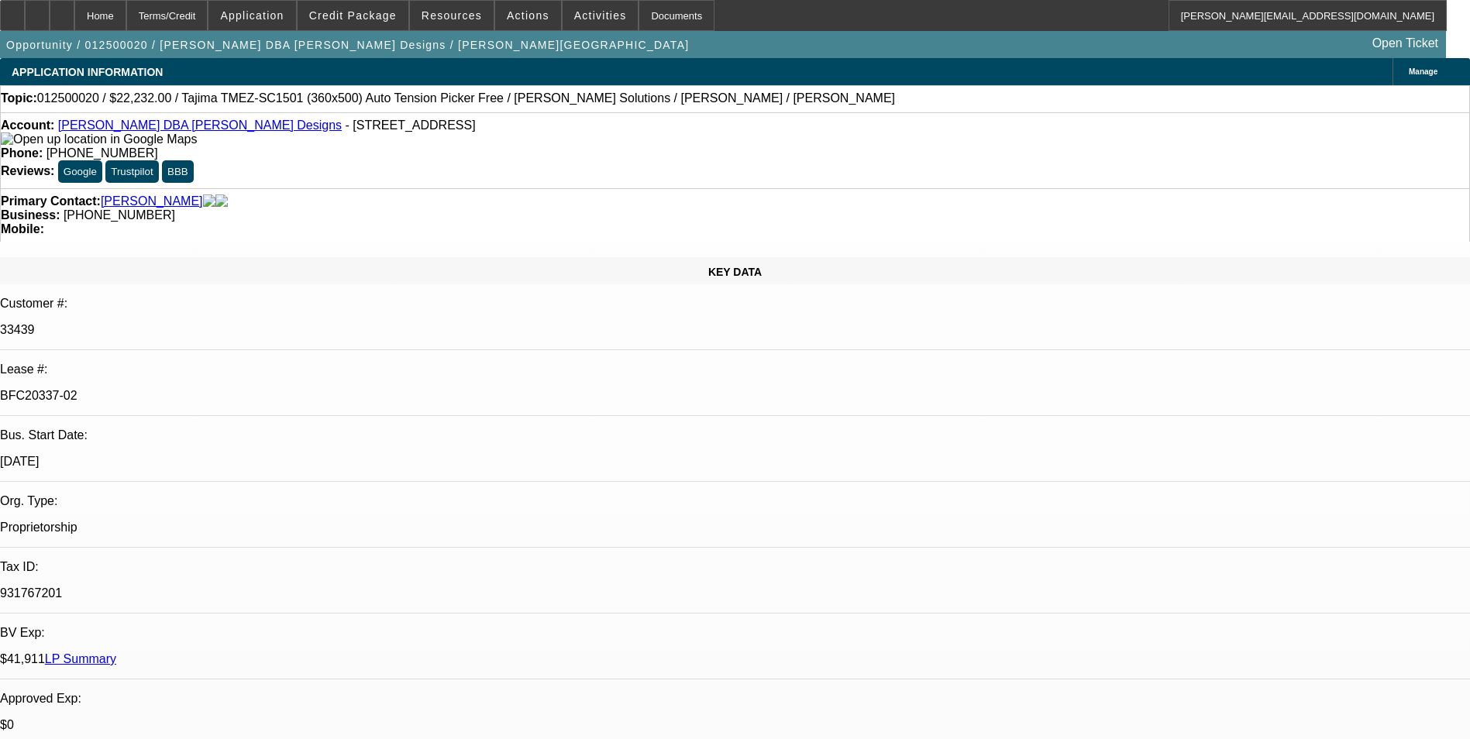
select select "1"
select select "2"
select select "4"
